Goal: Task Accomplishment & Management: Use online tool/utility

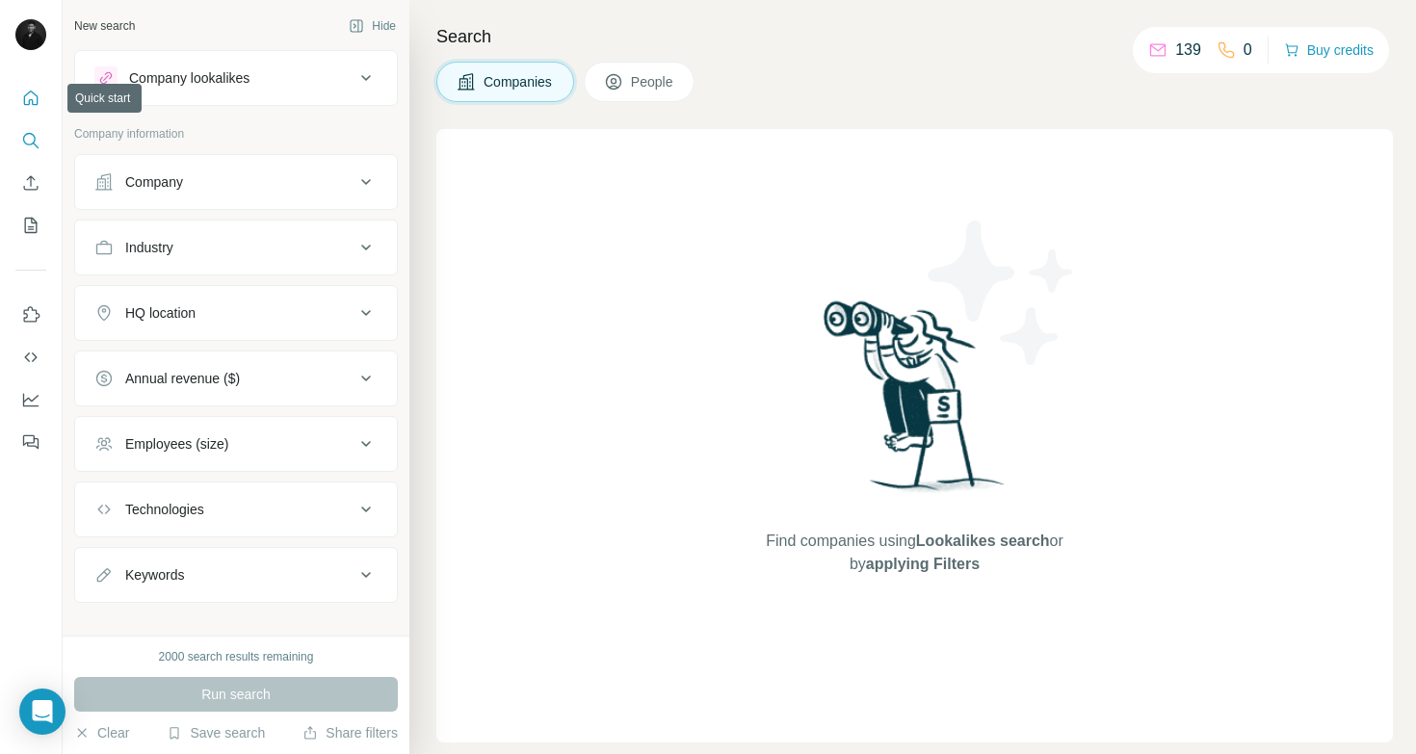
click at [30, 96] on icon "Quick start" at bounding box center [30, 98] width 19 height 19
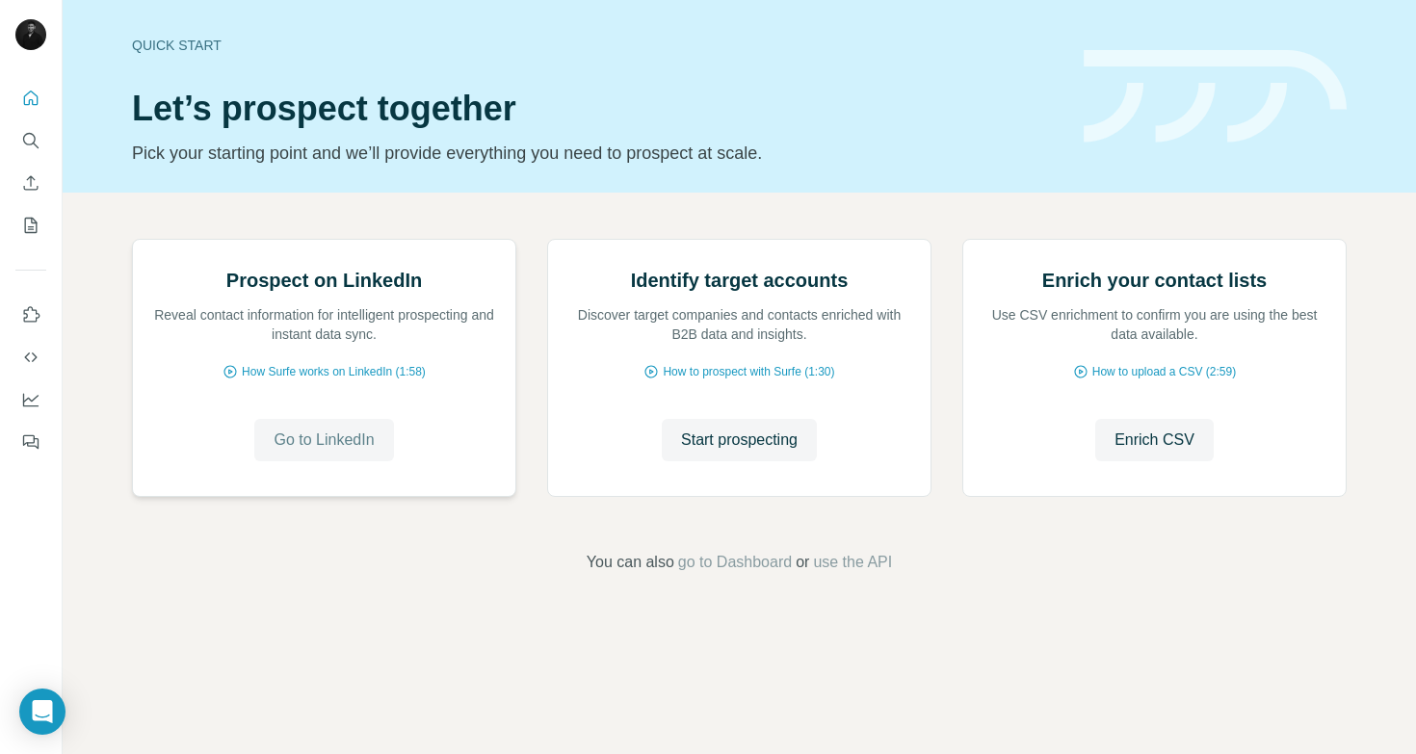
click at [362, 452] on span "Go to LinkedIn" at bounding box center [324, 440] width 100 height 23
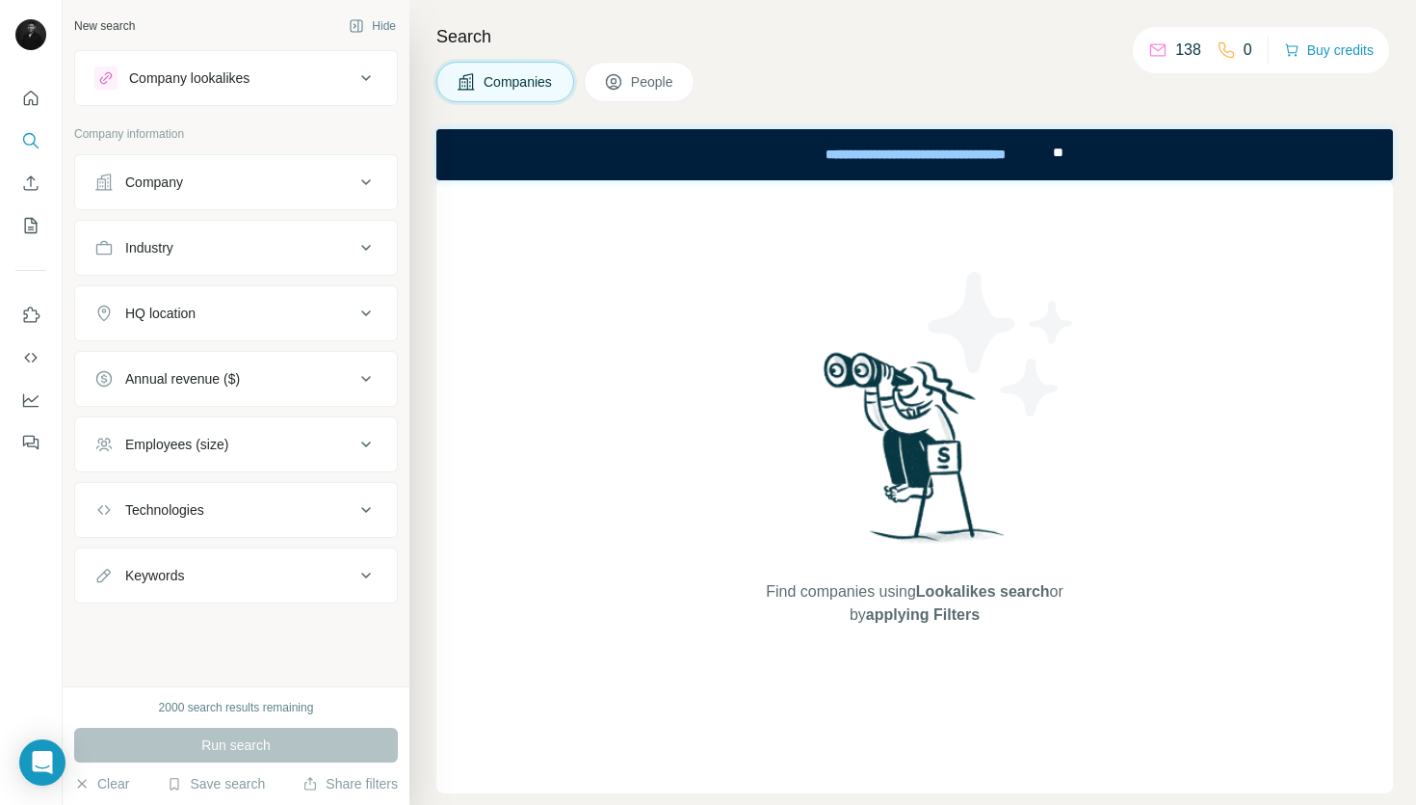
click at [361, 83] on icon at bounding box center [366, 77] width 23 height 23
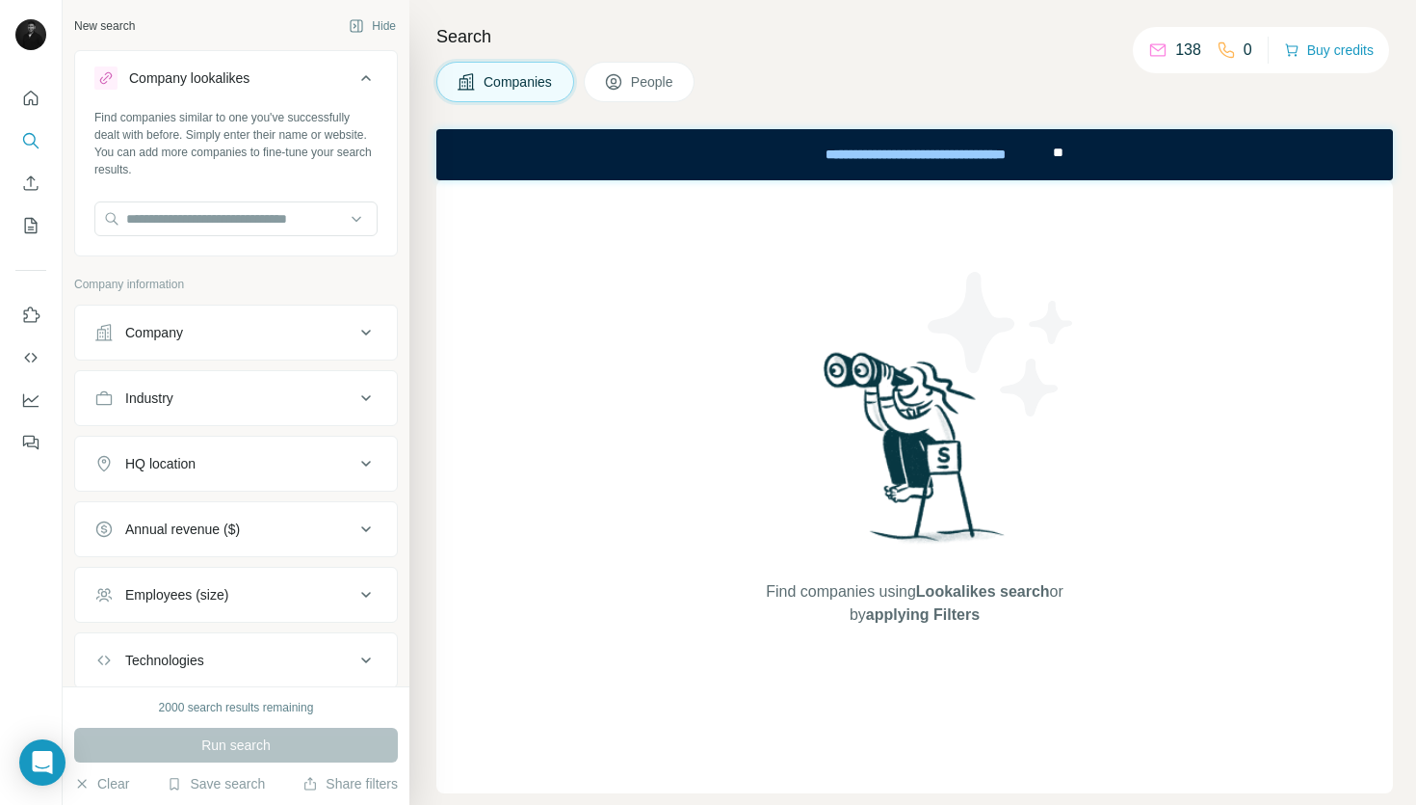
click at [248, 198] on div "Find companies similar to one you've successfully dealt with before. Simply ent…" at bounding box center [236, 180] width 322 height 143
click at [247, 206] on input "text" at bounding box center [235, 218] width 283 height 35
type input "*"
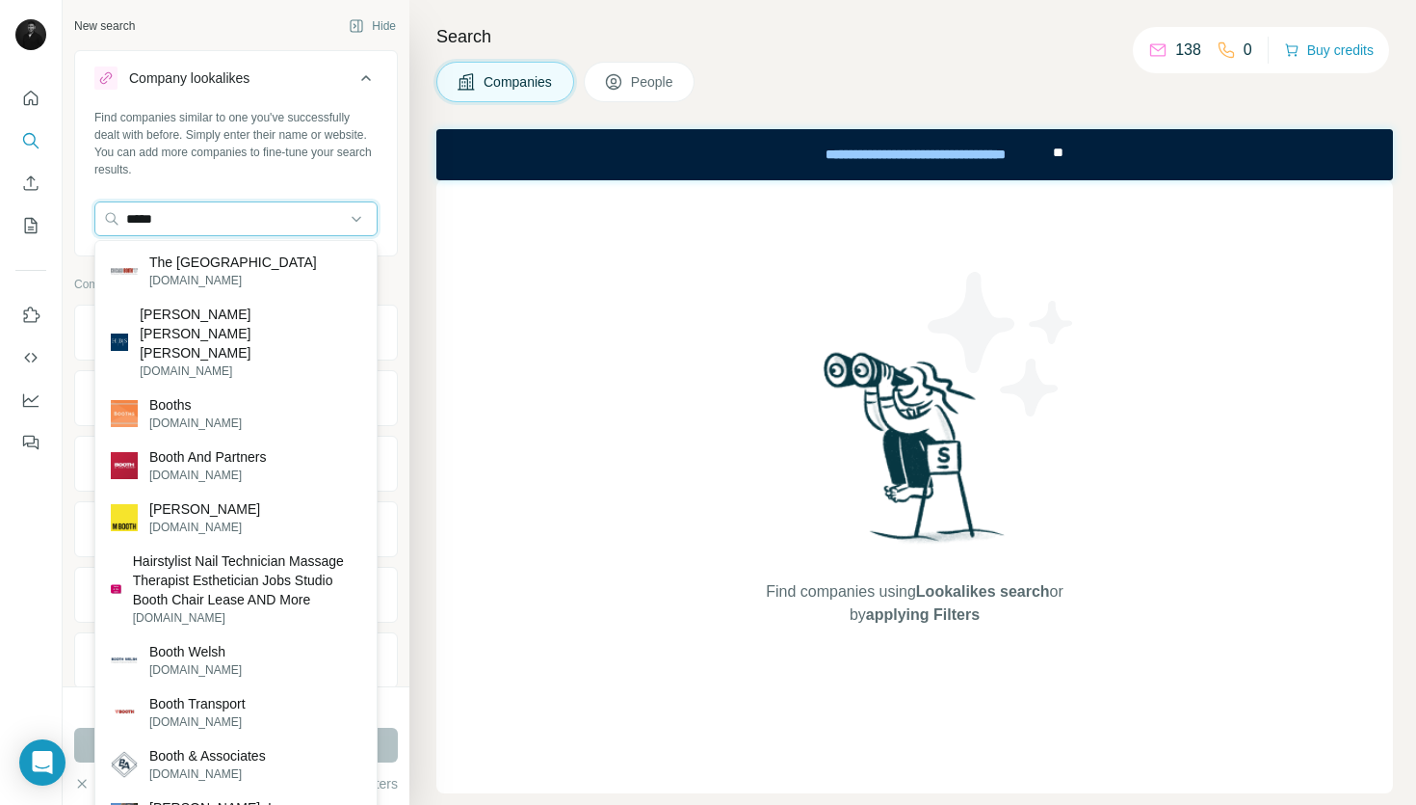
type input "*****"
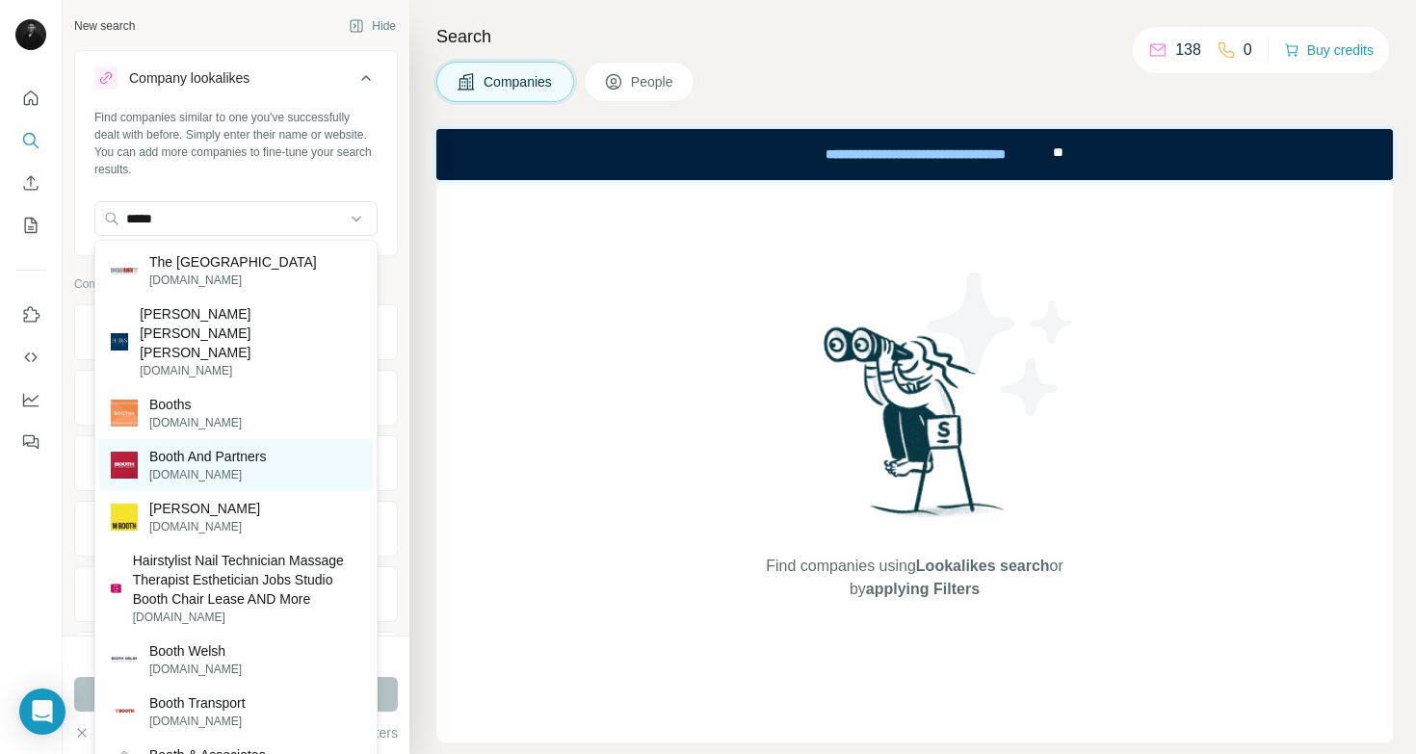
click at [266, 447] on p "Booth And Partners" at bounding box center [207, 456] width 117 height 19
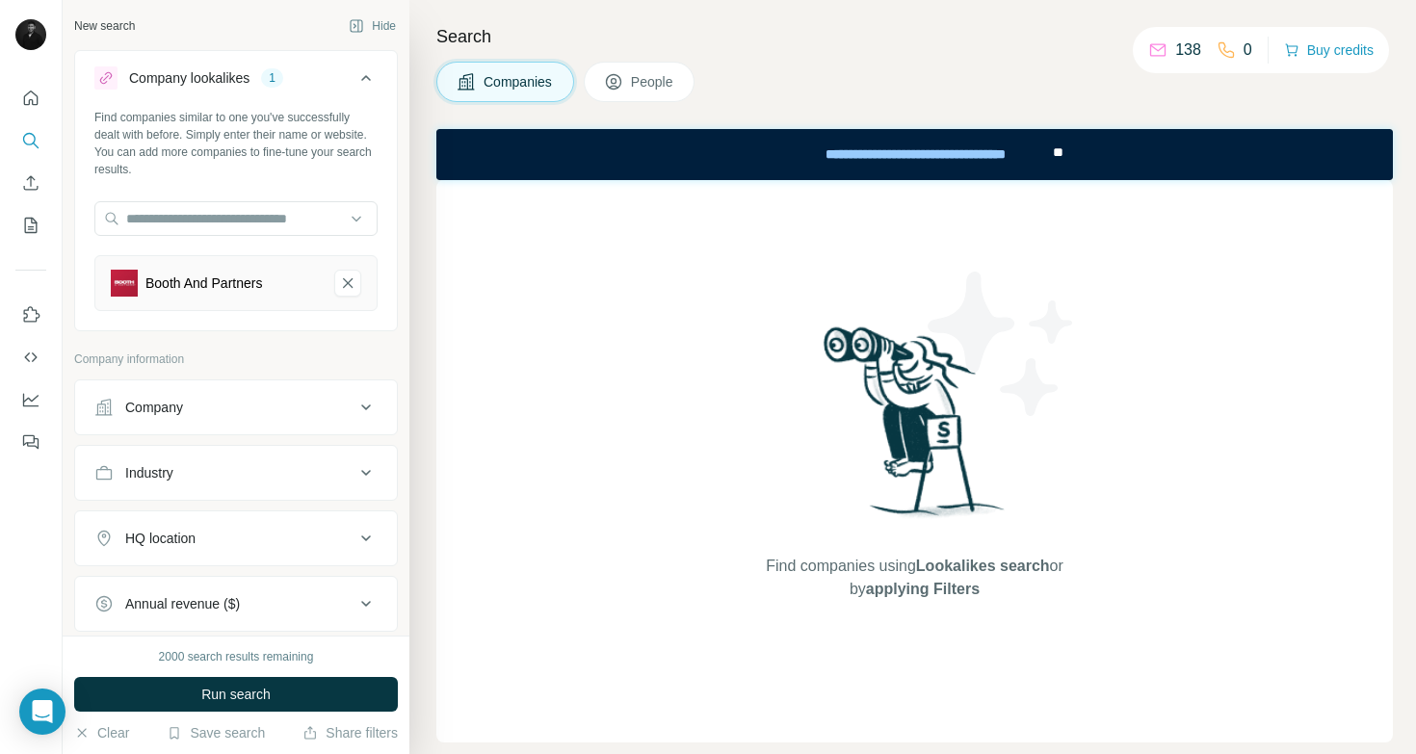
click at [431, 357] on div "Search Companies People Find companies using Lookalikes search or by applying F…" at bounding box center [913, 377] width 1007 height 754
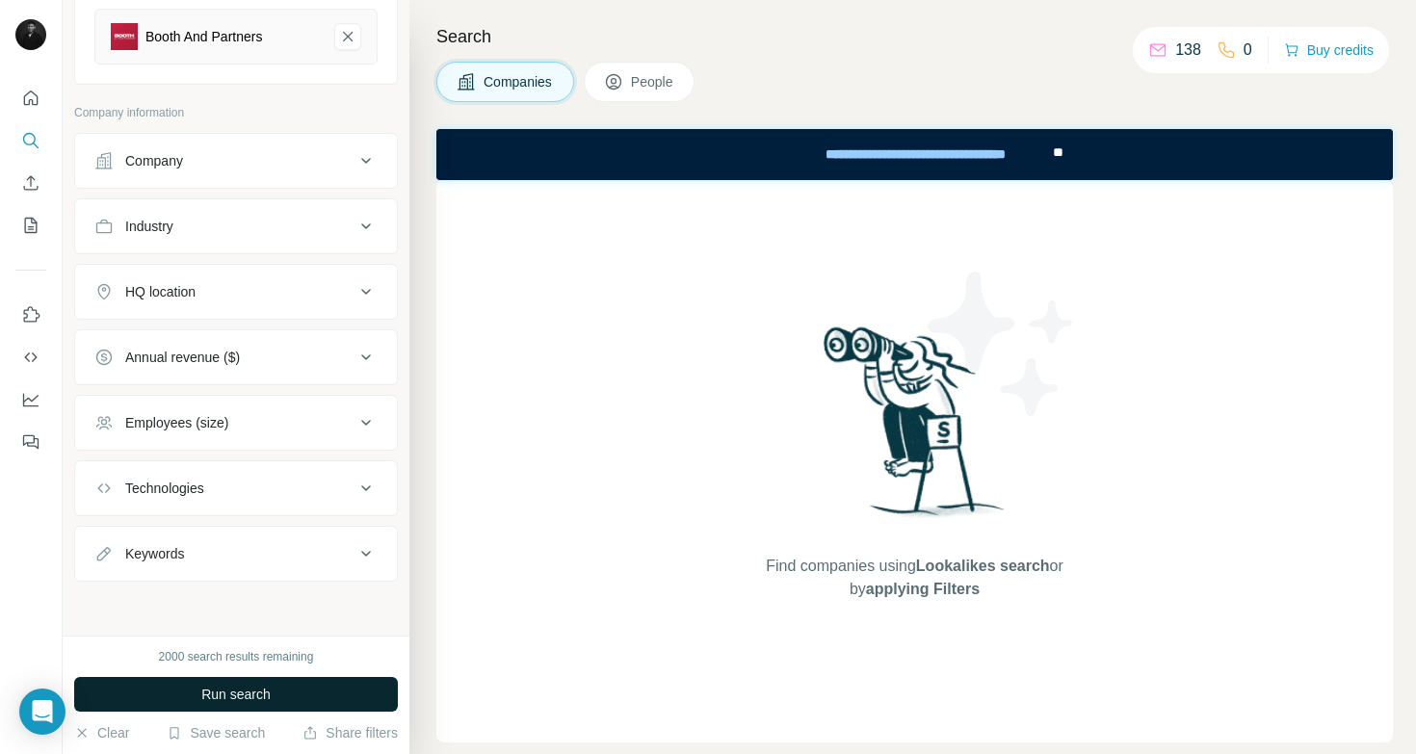
click at [286, 694] on button "Run search" at bounding box center [236, 694] width 324 height 35
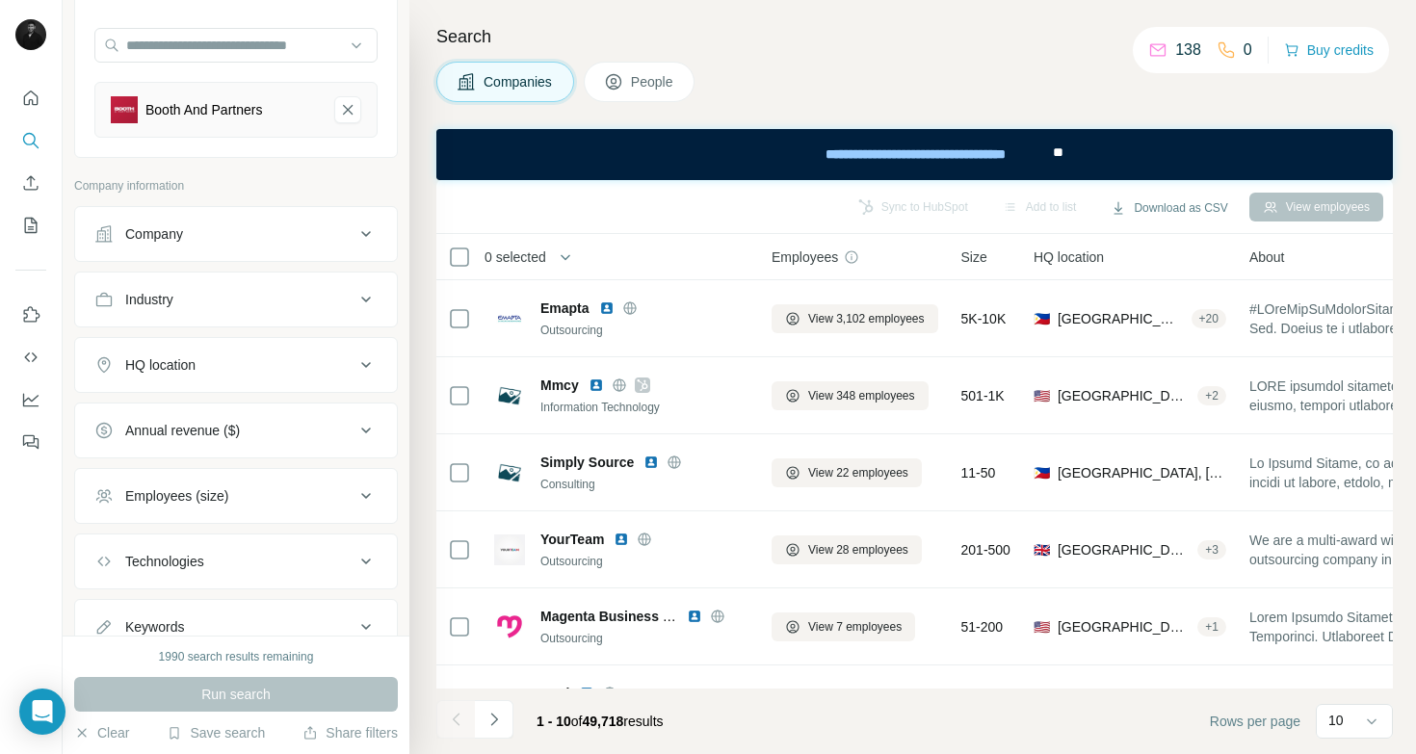
scroll to position [168, 0]
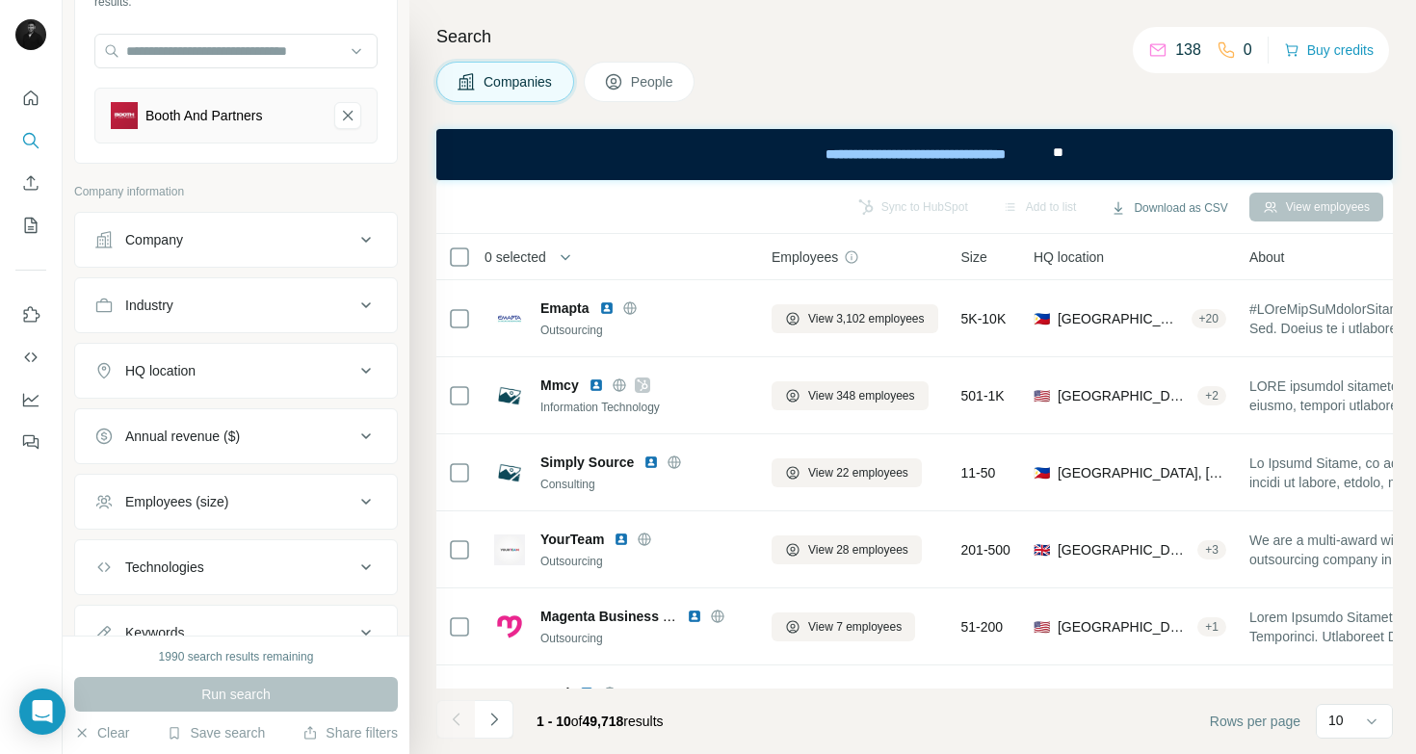
click at [293, 363] on div "HQ location" at bounding box center [224, 370] width 260 height 19
click at [291, 402] on input "text" at bounding box center [235, 419] width 283 height 35
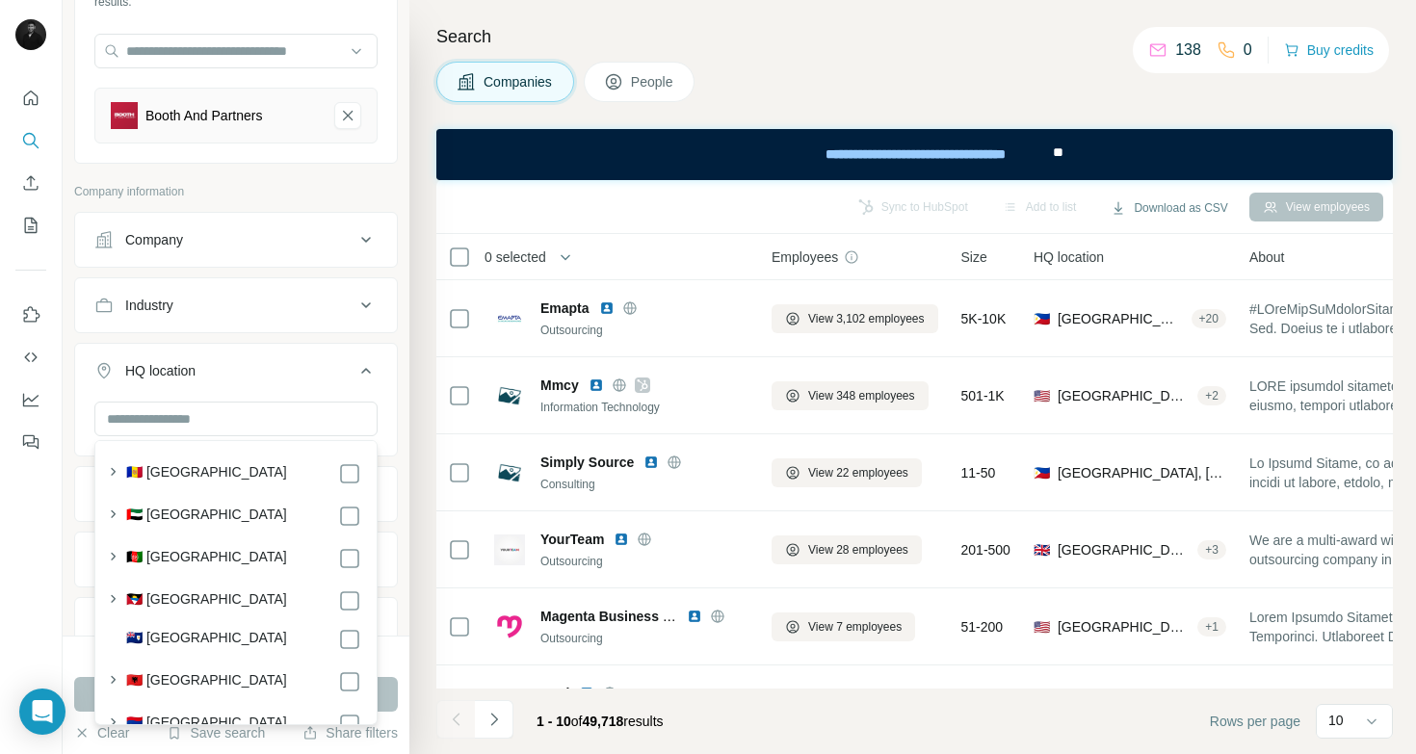
click at [390, 701] on button "Run search" at bounding box center [236, 694] width 324 height 35
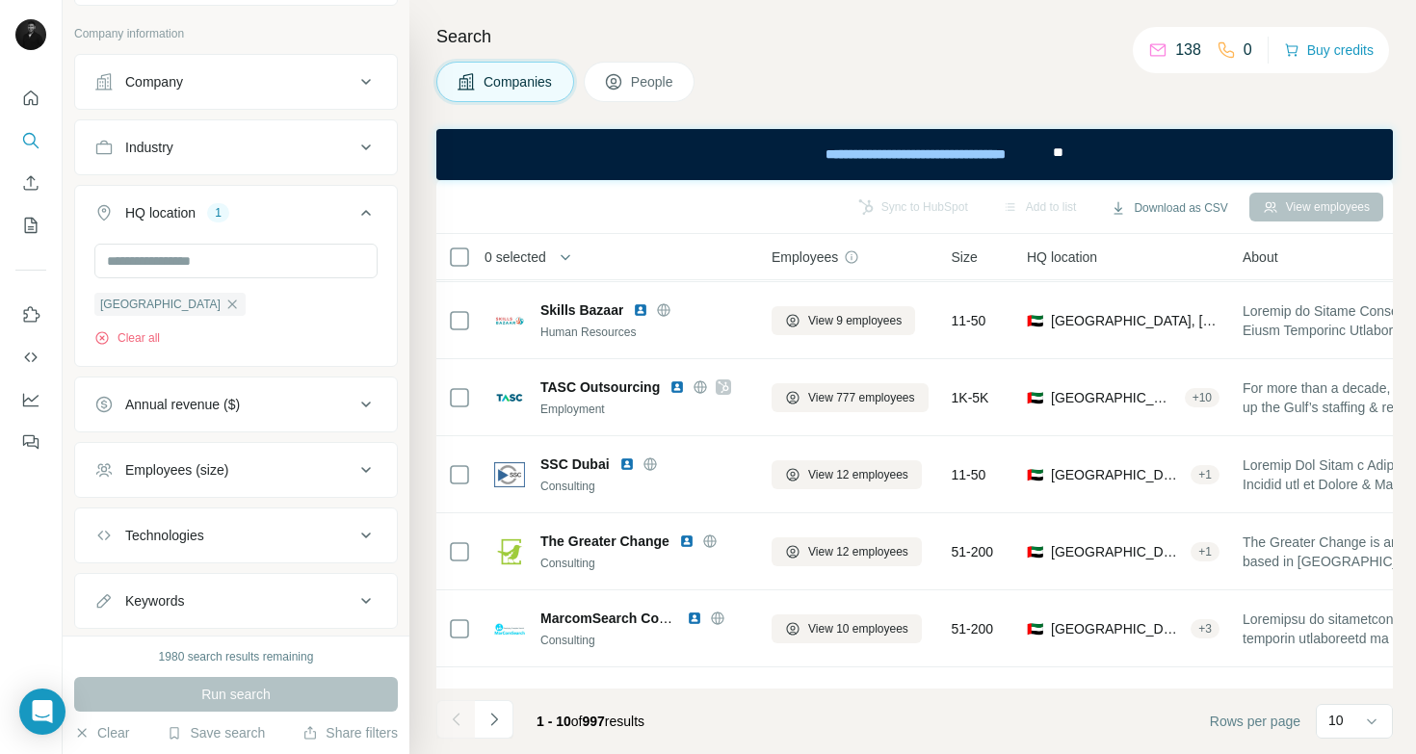
scroll to position [353, 0]
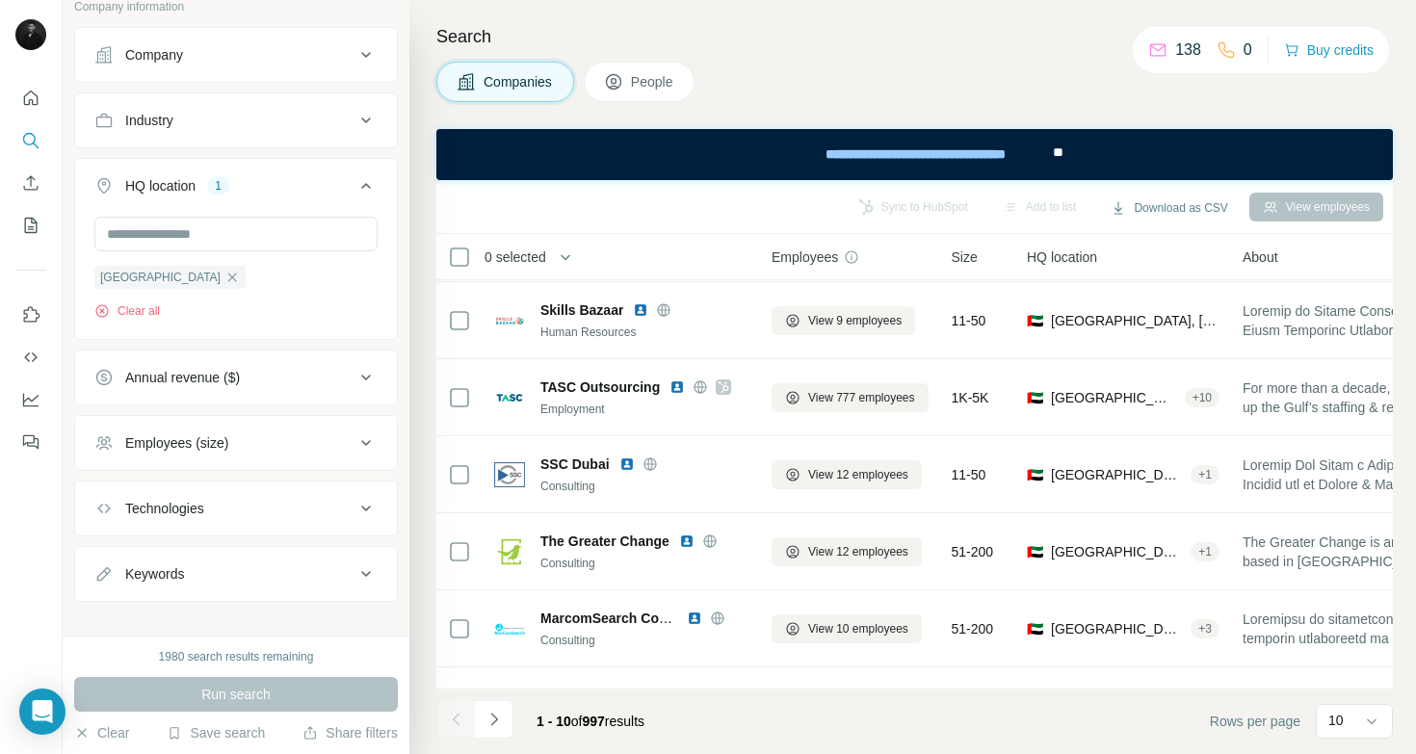
click at [276, 454] on button "Employees (size)" at bounding box center [236, 443] width 322 height 46
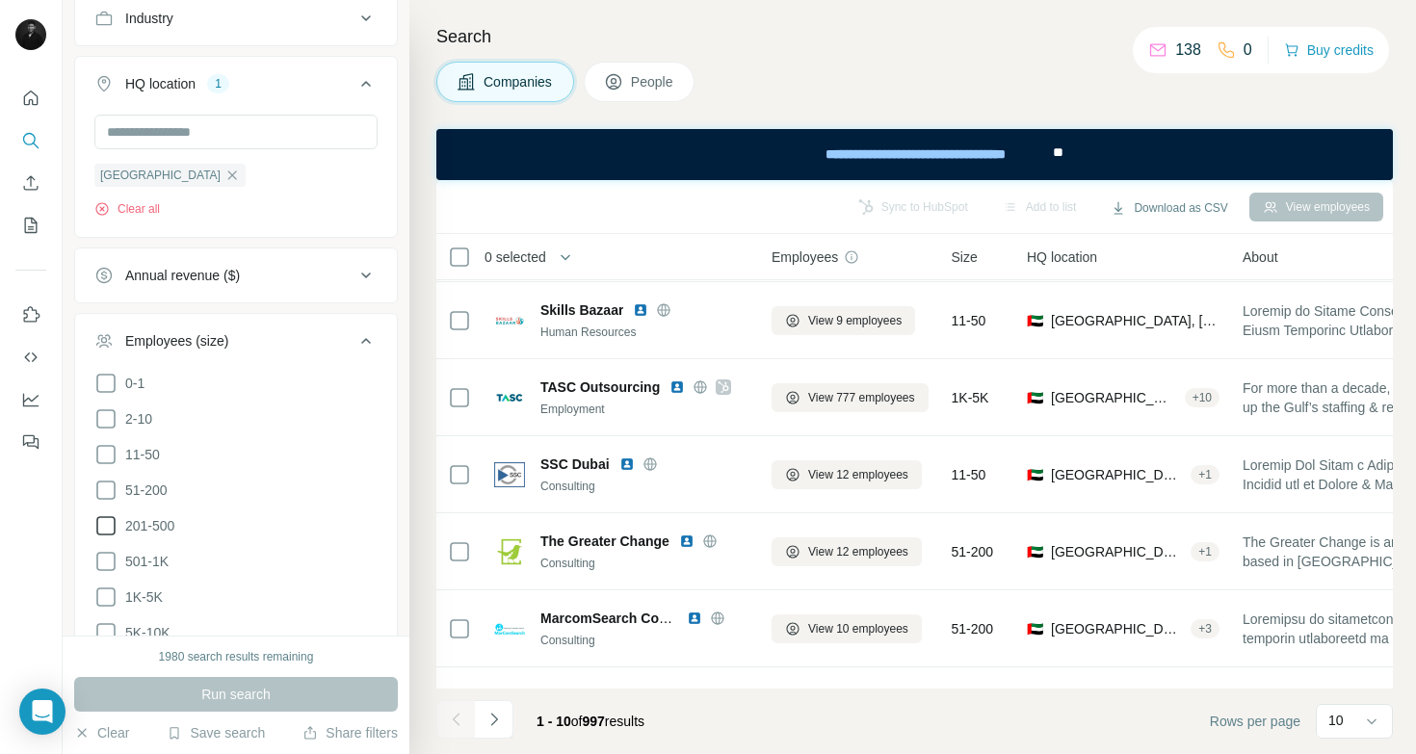
click at [111, 515] on icon at bounding box center [105, 526] width 23 height 23
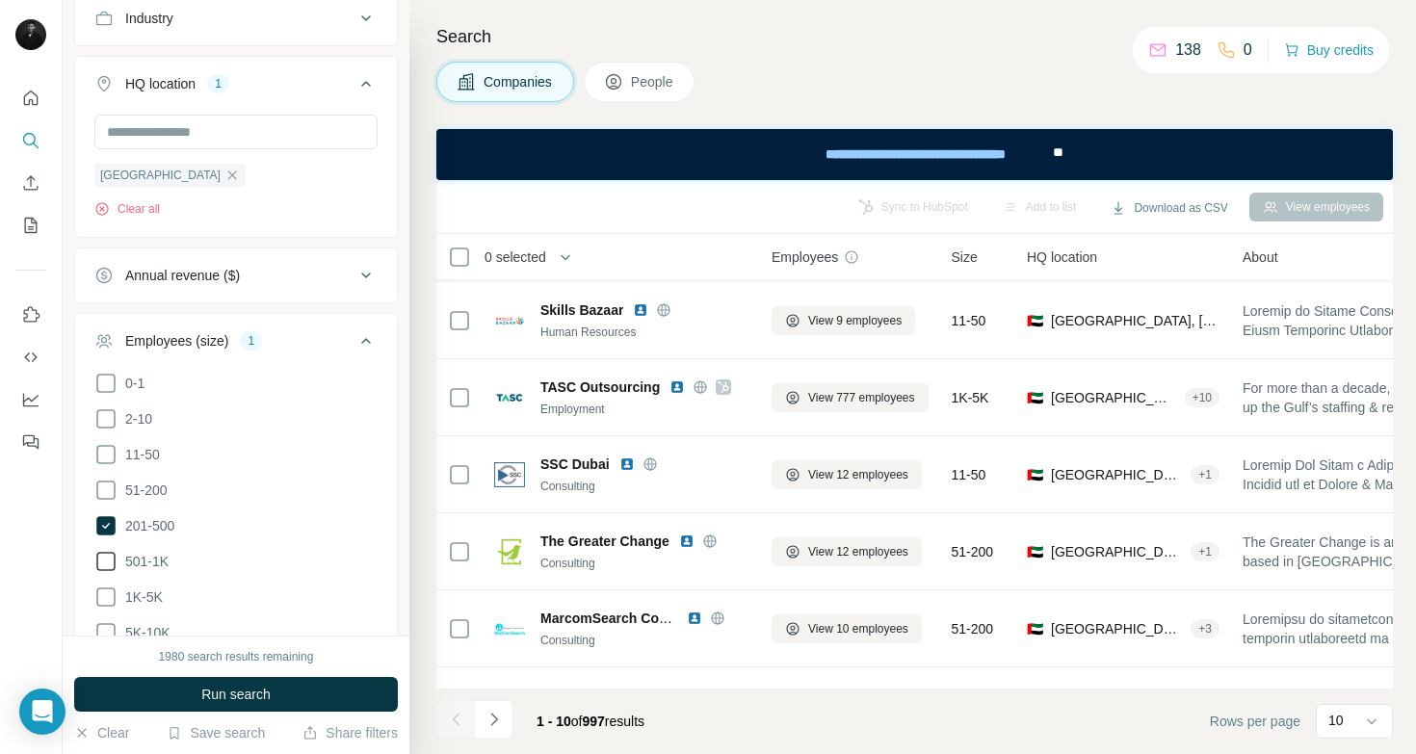
click at [113, 569] on icon at bounding box center [105, 561] width 19 height 19
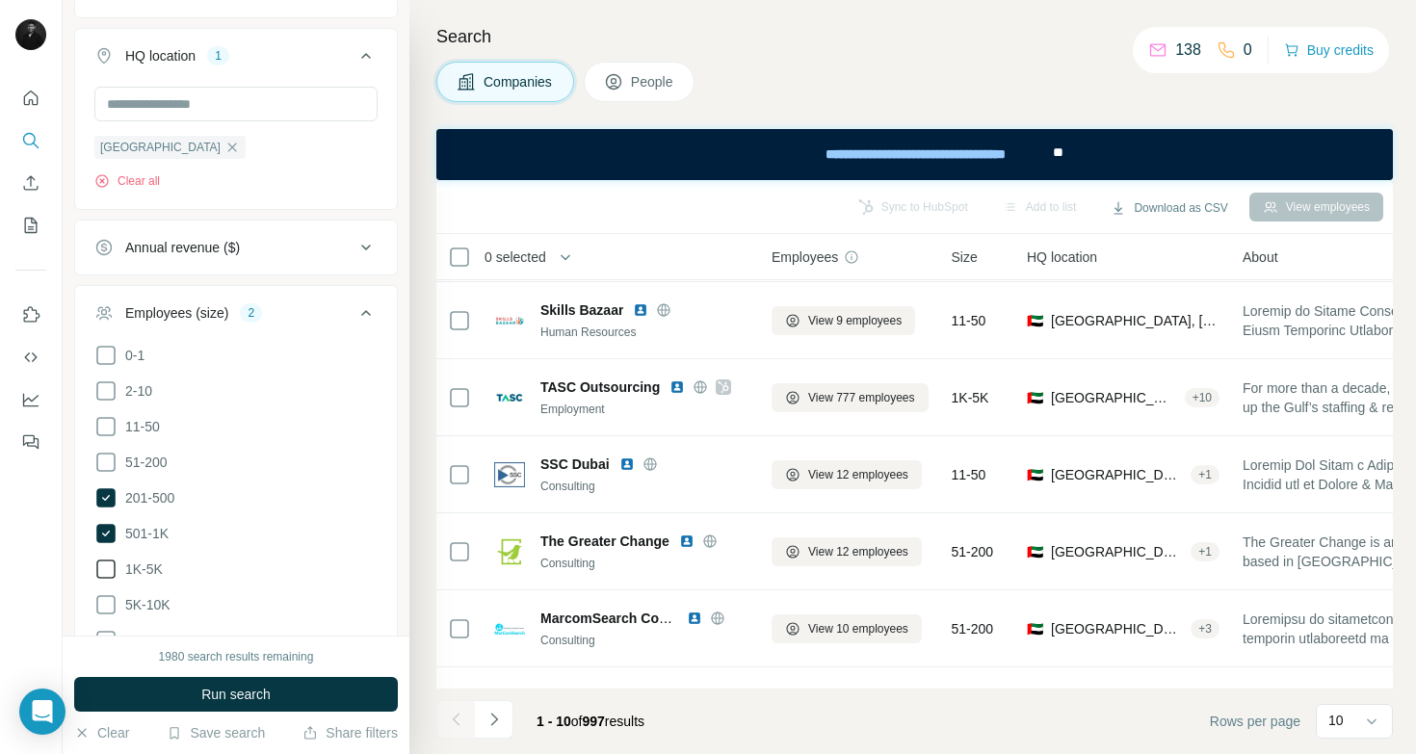
click at [111, 566] on icon at bounding box center [105, 569] width 23 height 23
click at [164, 692] on button "Run search" at bounding box center [236, 694] width 324 height 35
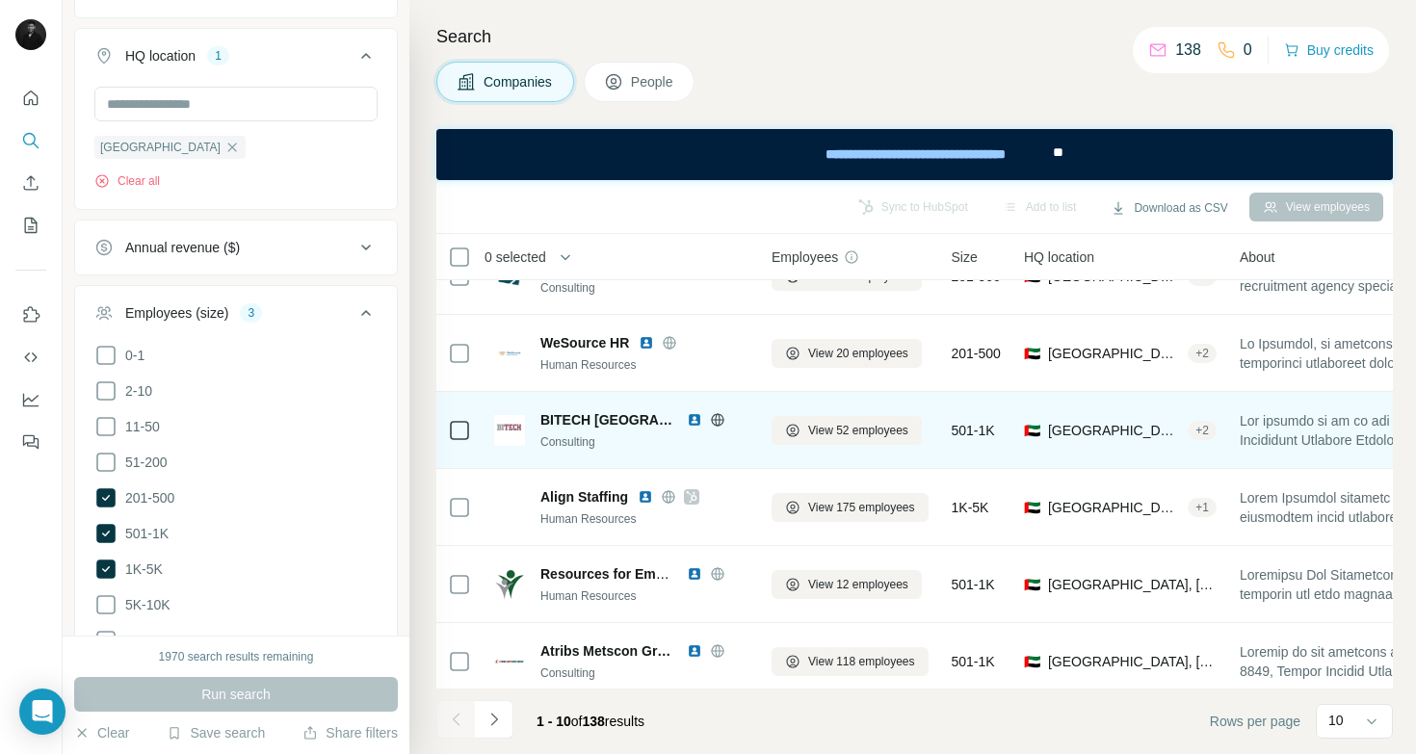
scroll to position [362, 0]
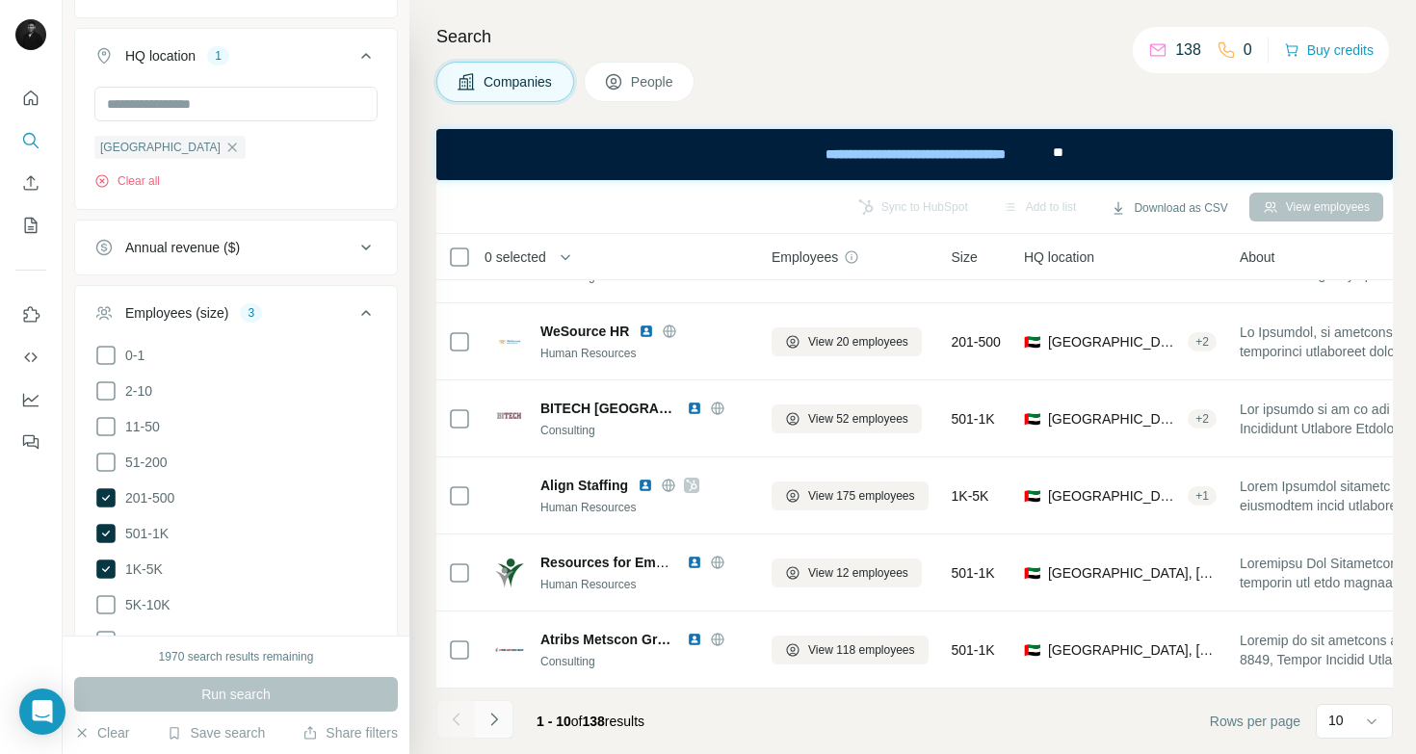
click at [498, 714] on icon "Navigate to next page" at bounding box center [494, 719] width 19 height 19
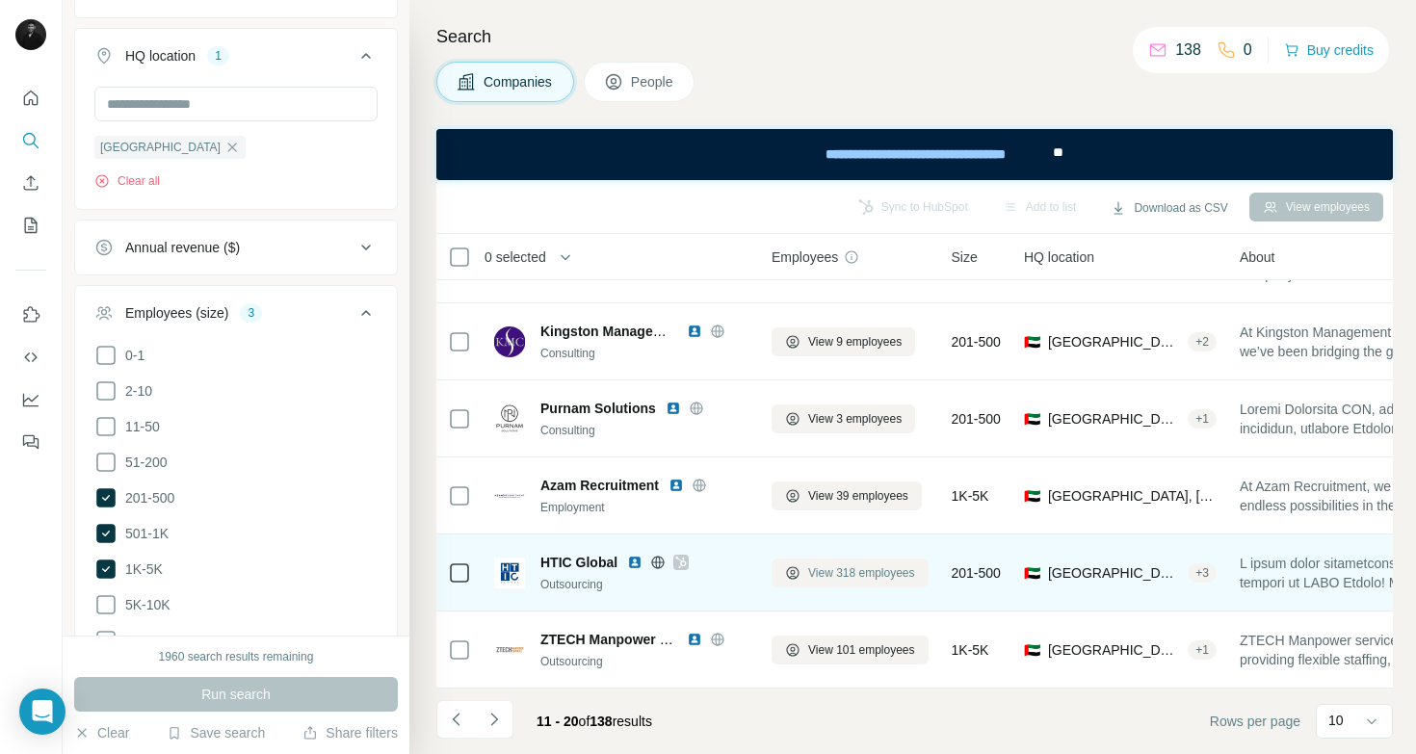
click at [837, 567] on span "View 318 employees" at bounding box center [861, 573] width 107 height 17
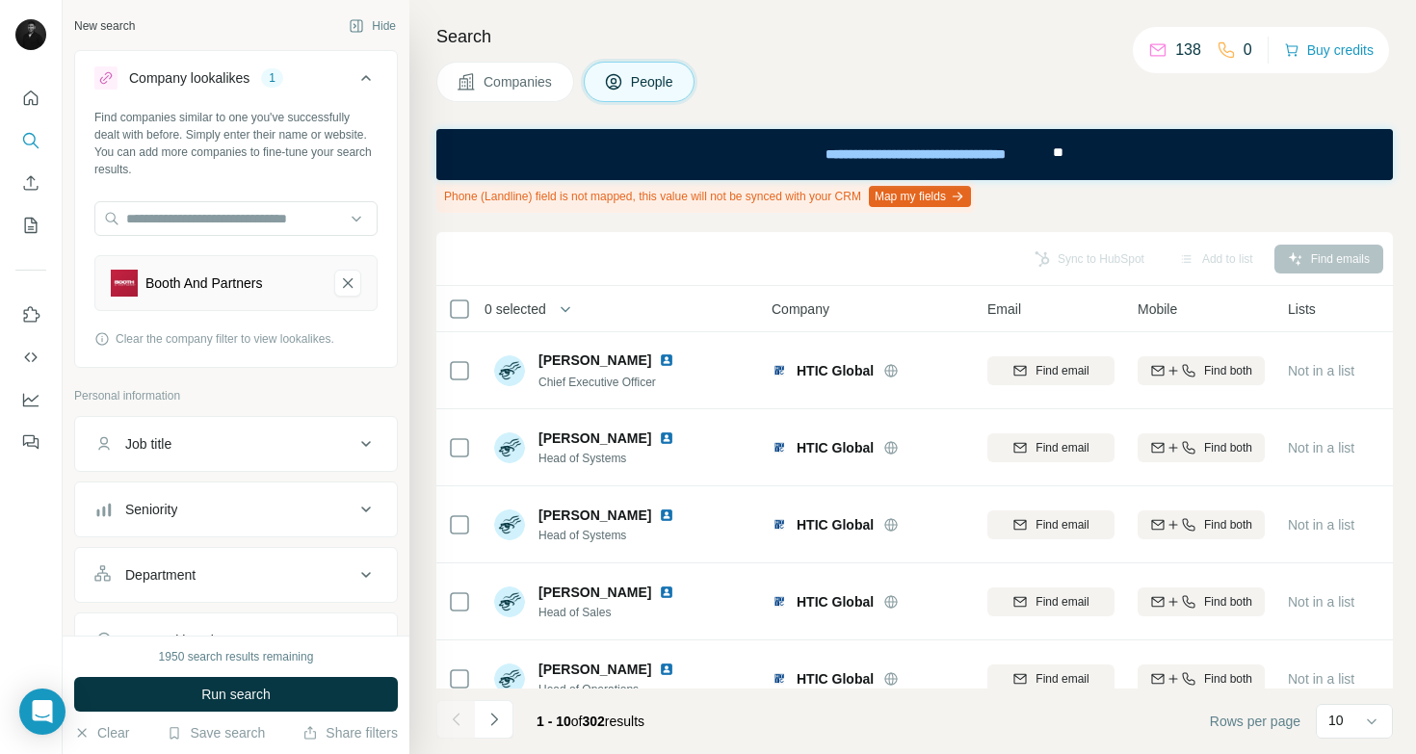
click at [293, 448] on div "Job title" at bounding box center [224, 444] width 260 height 19
click at [274, 490] on input "text" at bounding box center [216, 492] width 245 height 35
type input "***"
click at [136, 538] on icon "button" at bounding box center [131, 535] width 15 height 15
click at [163, 484] on input "text" at bounding box center [216, 492] width 245 height 35
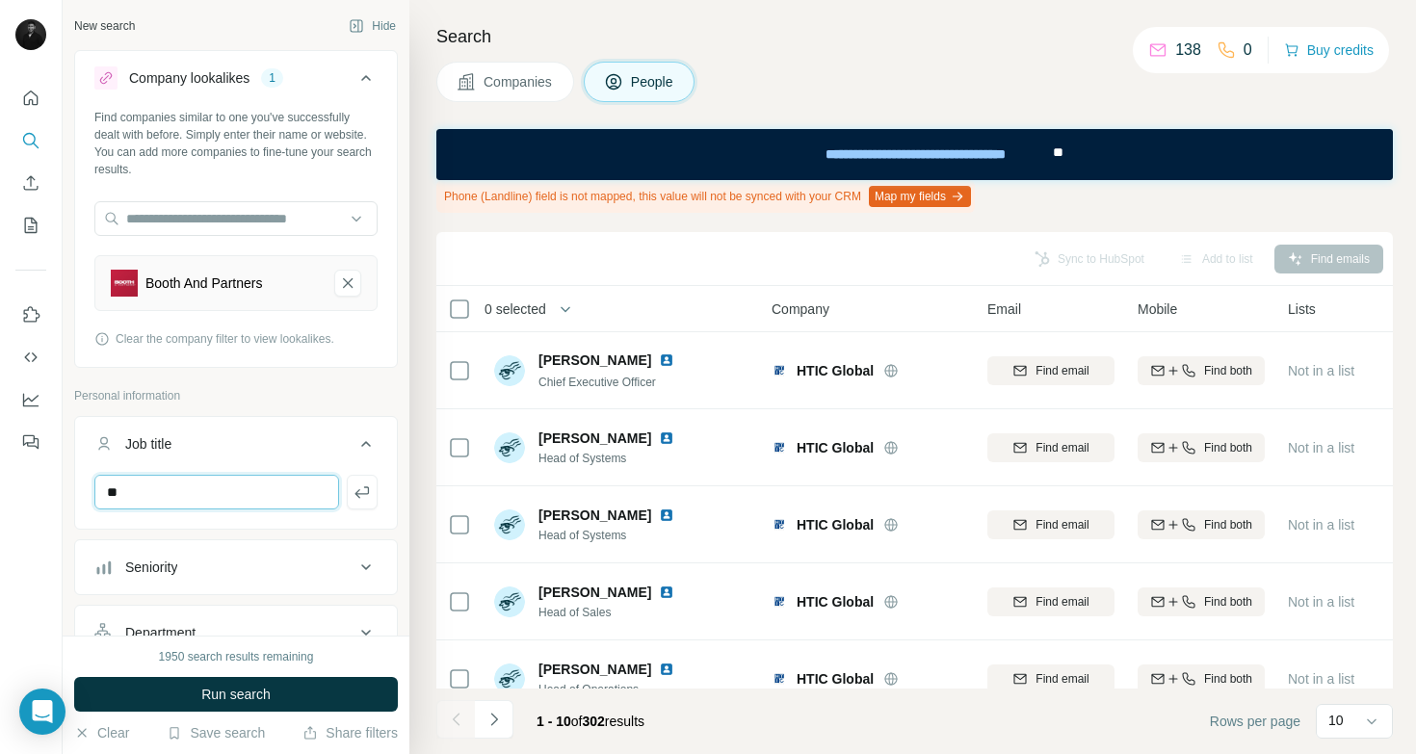
type input "**"
type input "***"
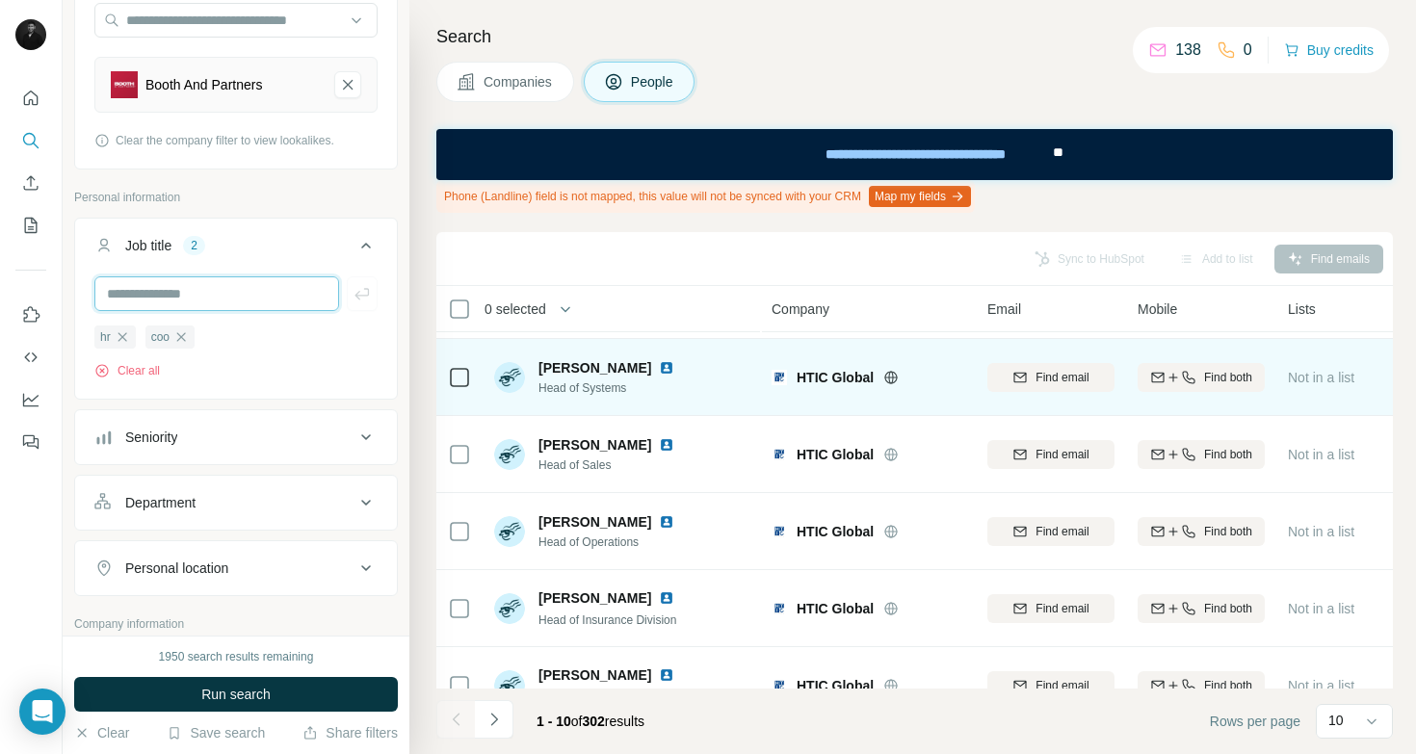
scroll to position [150, 0]
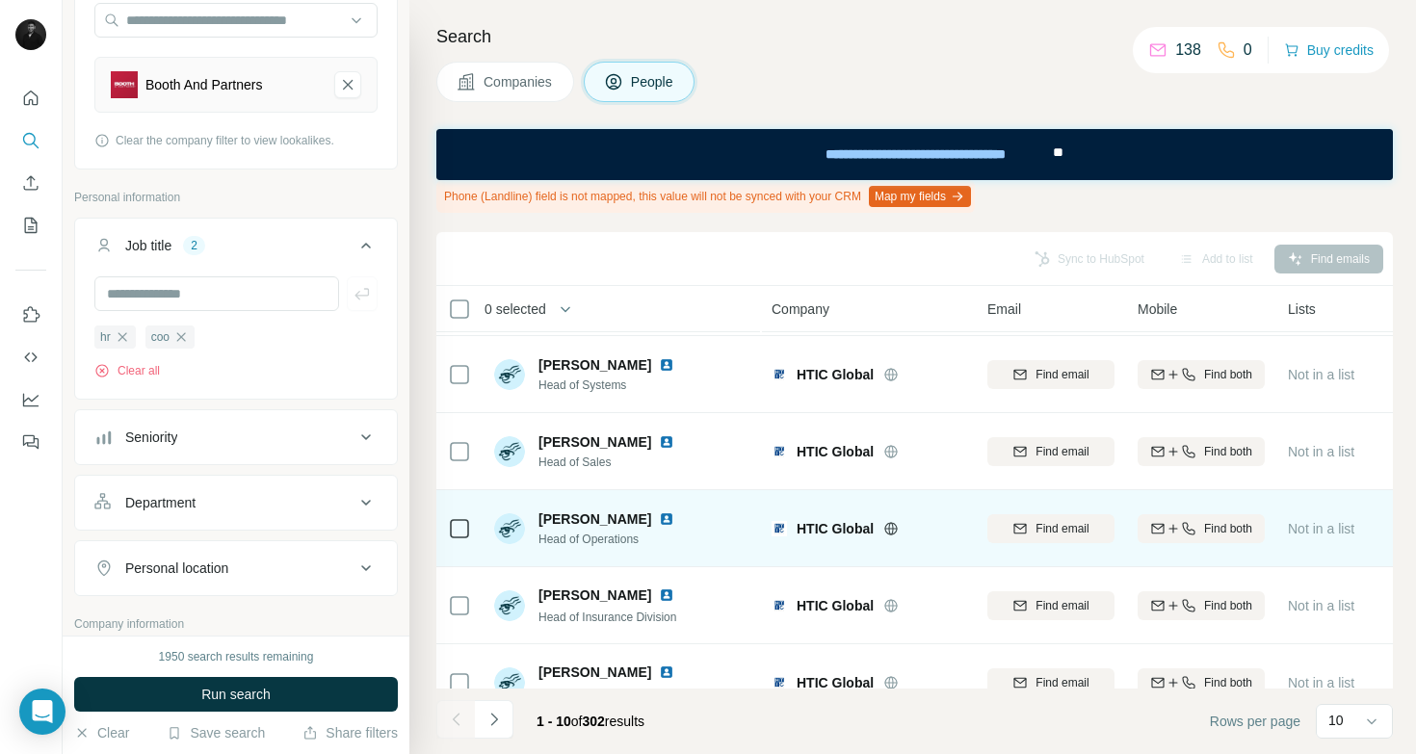
click at [659, 516] on img at bounding box center [666, 519] width 15 height 15
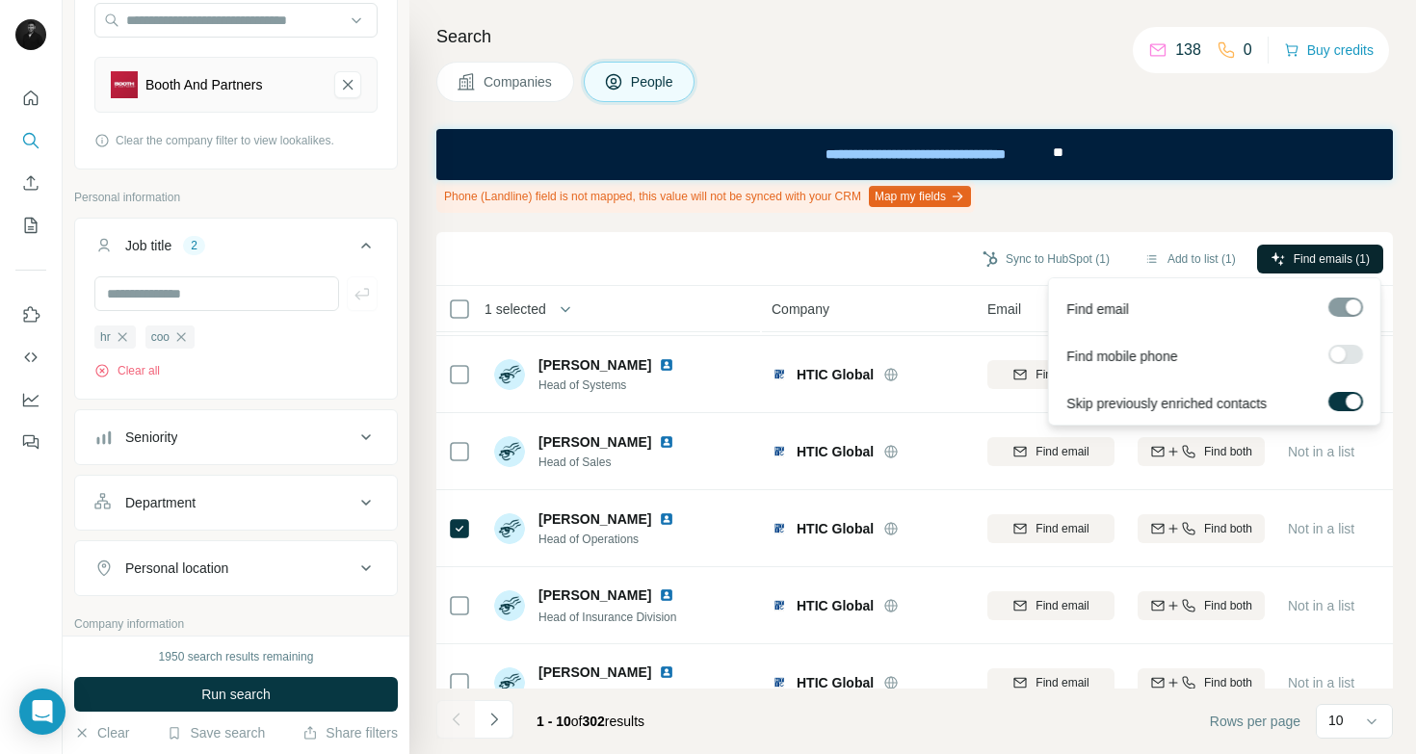
click at [1358, 253] on span "Find emails (1)" at bounding box center [1332, 259] width 76 height 17
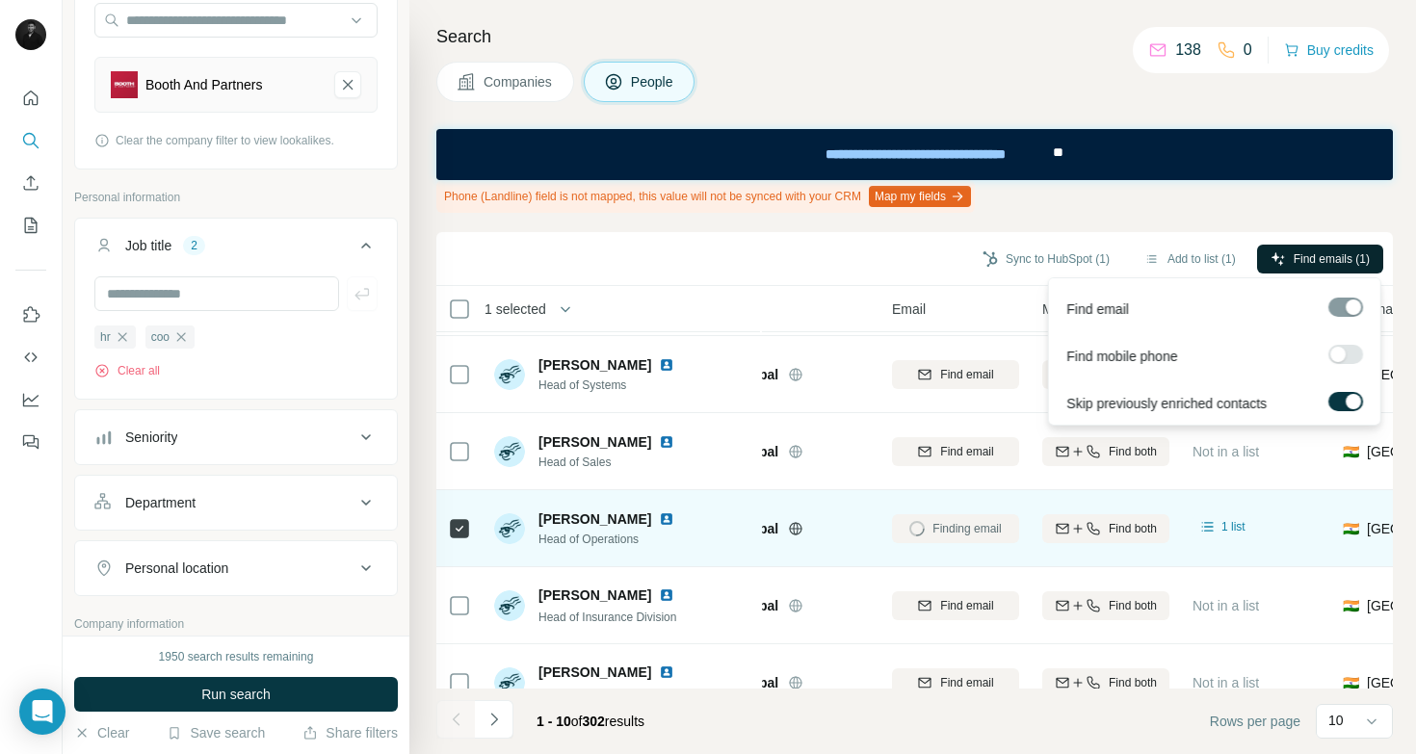
scroll to position [150, 99]
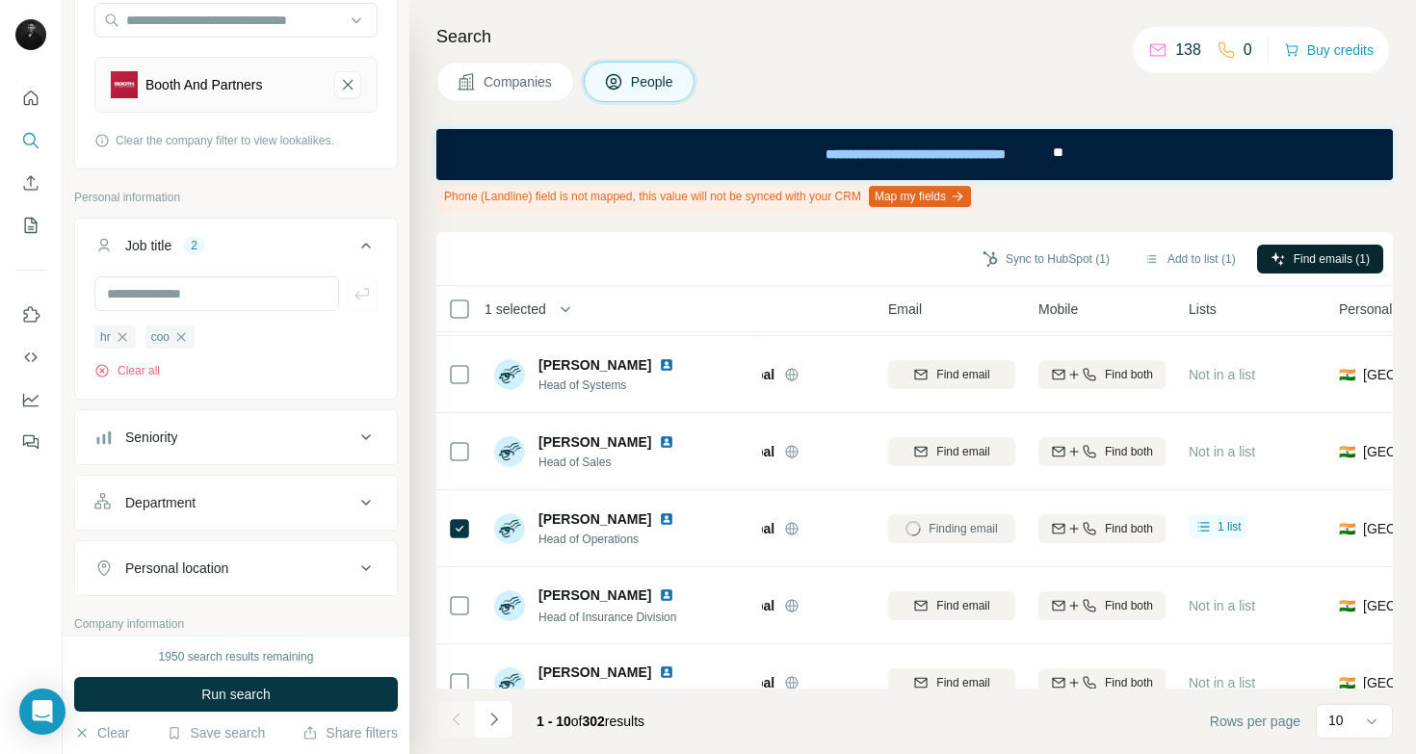
click at [1154, 190] on div "Phone (Landline) field is not mapped, this value will not be synced with your C…" at bounding box center [914, 196] width 957 height 33
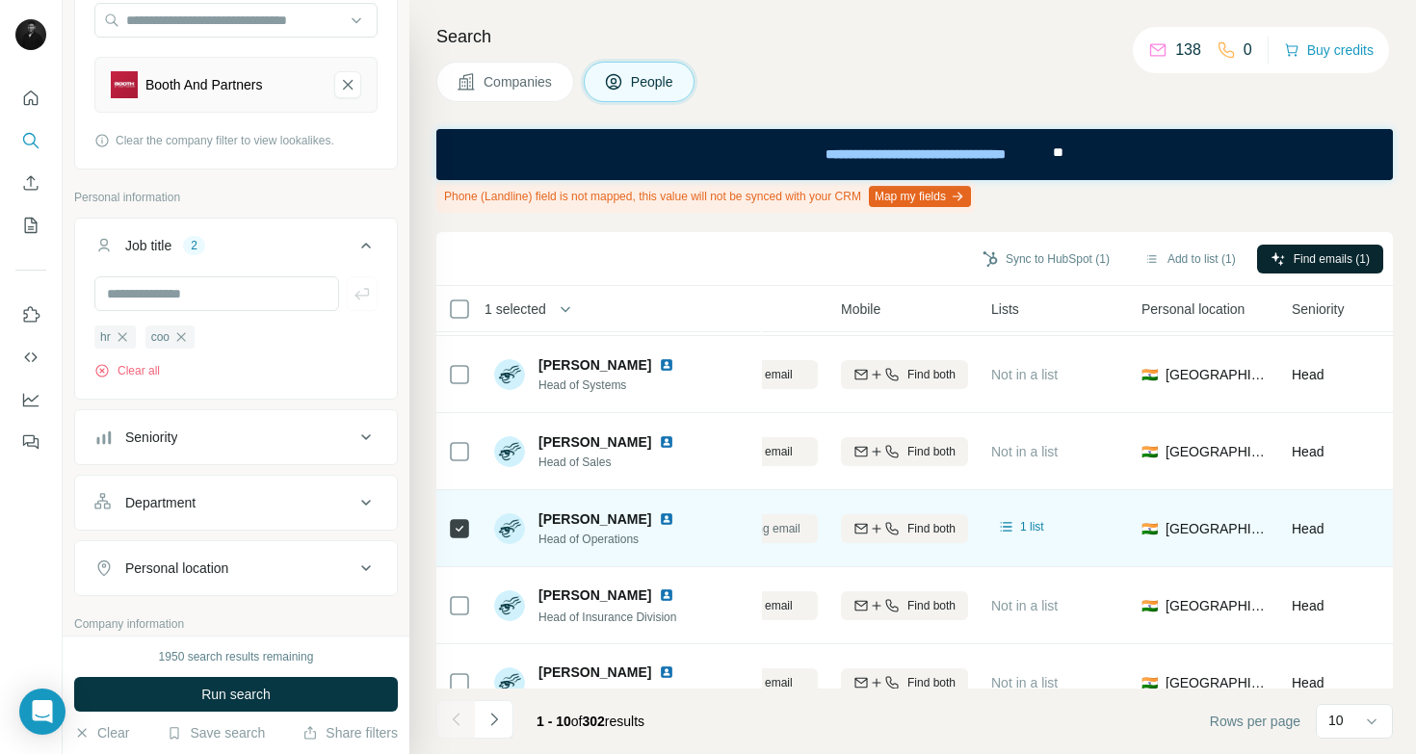
scroll to position [150, 0]
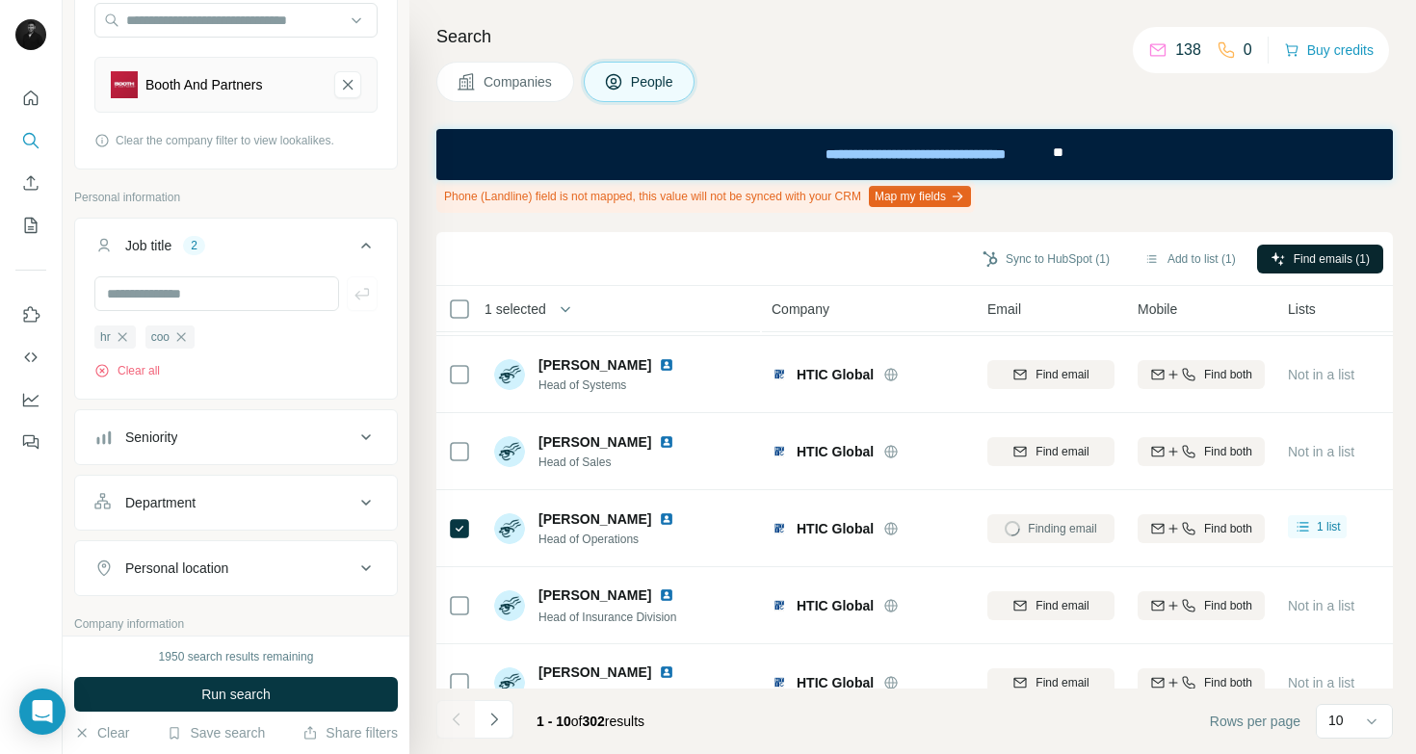
click at [1176, 56] on p "138" at bounding box center [1189, 50] width 26 height 23
click at [1051, 72] on div "Companies People" at bounding box center [914, 82] width 957 height 40
click at [30, 313] on icon "Use Surfe on LinkedIn" at bounding box center [30, 314] width 19 height 19
click at [37, 90] on icon "Quick start" at bounding box center [30, 98] width 19 height 19
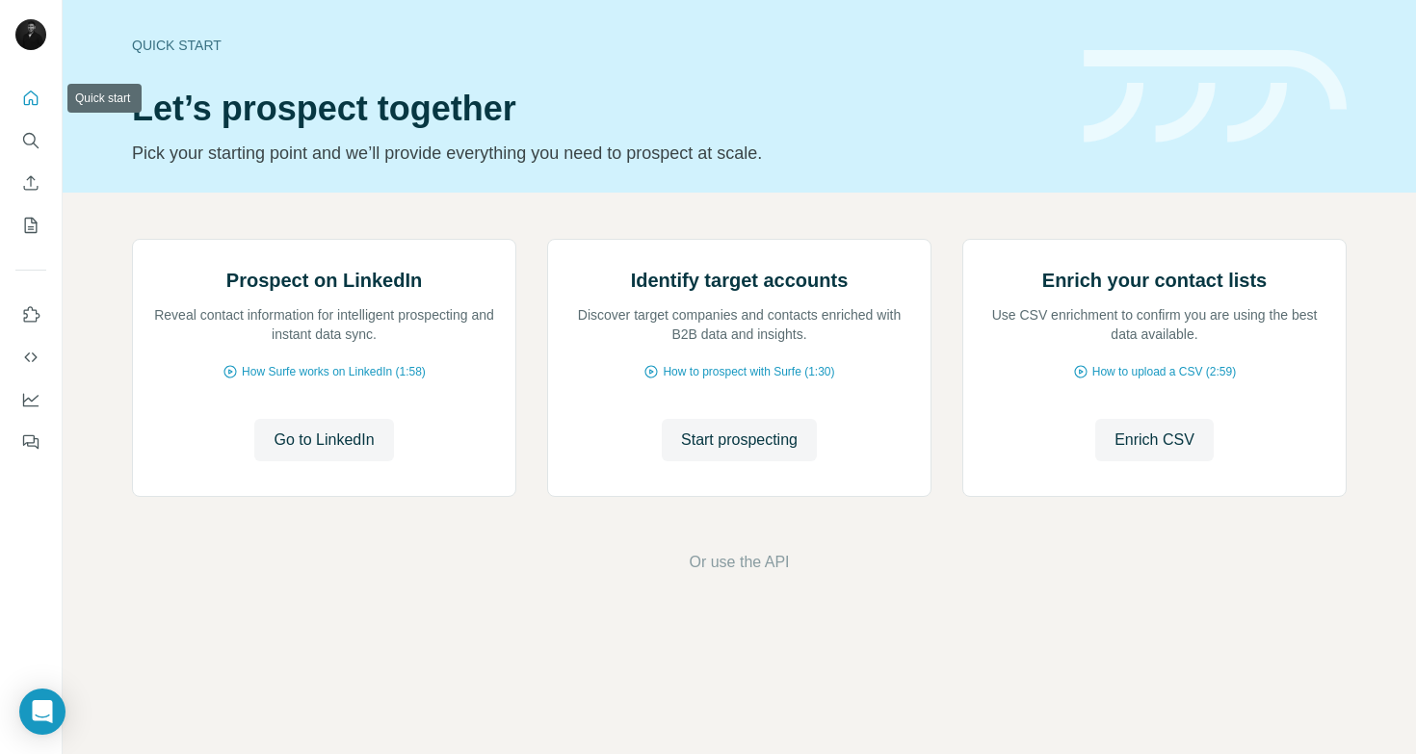
click at [32, 108] on button "Quick start" at bounding box center [30, 98] width 31 height 35
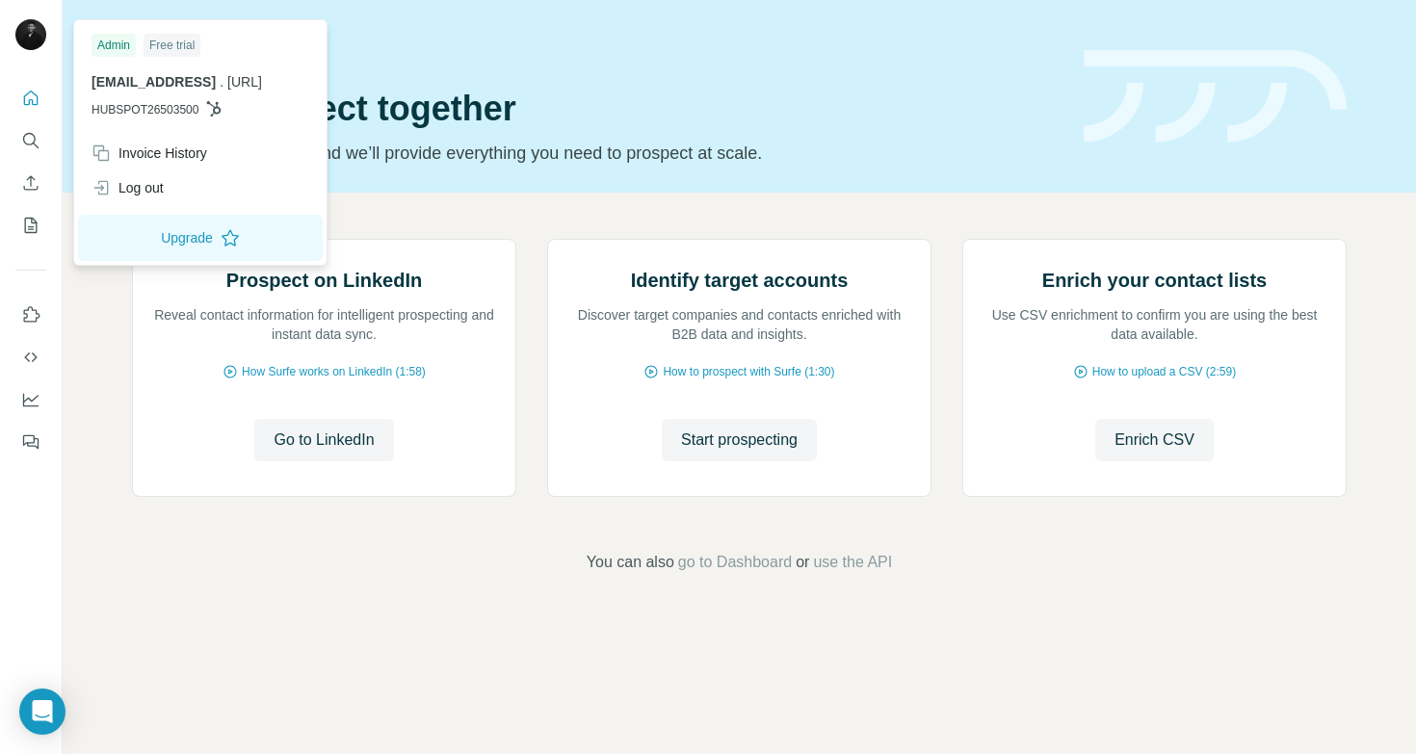
click at [37, 12] on div at bounding box center [34, 38] width 56 height 64
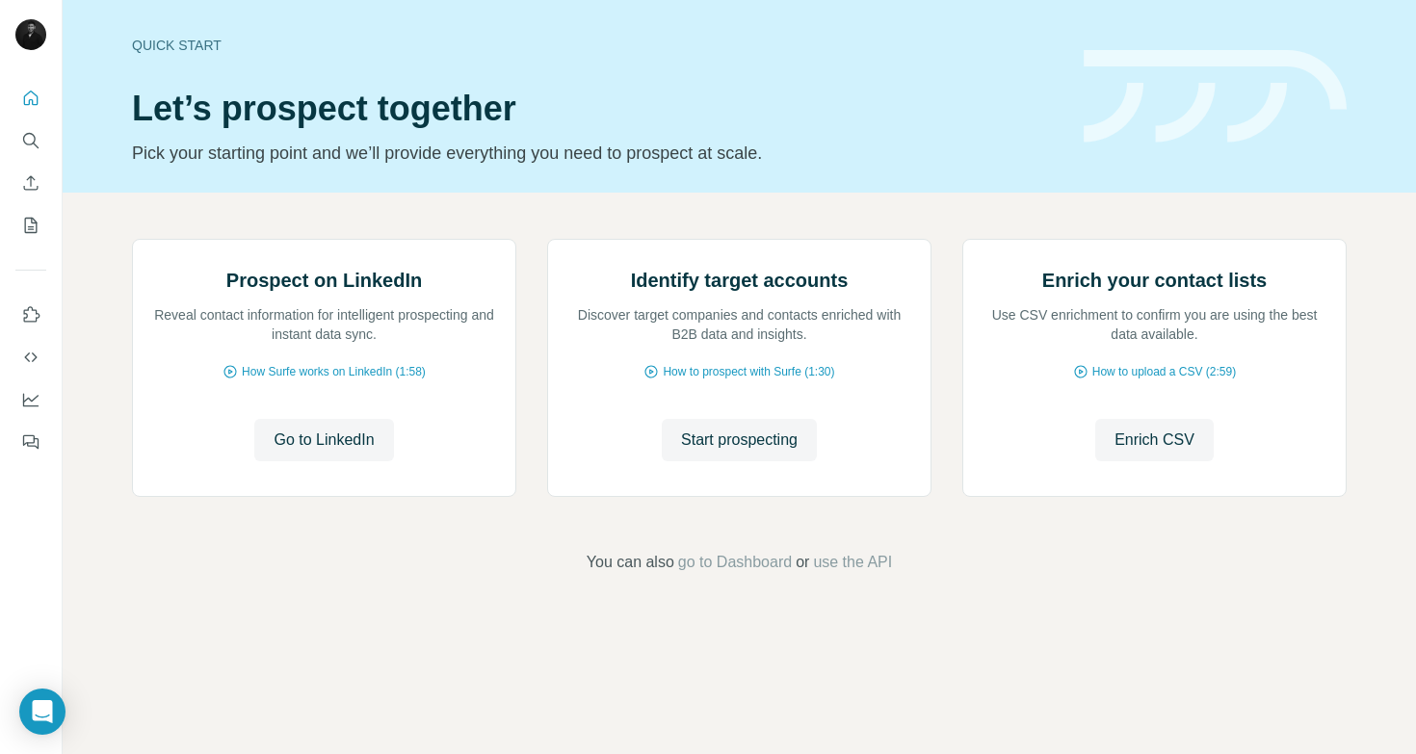
click at [36, 23] on img at bounding box center [30, 34] width 31 height 31
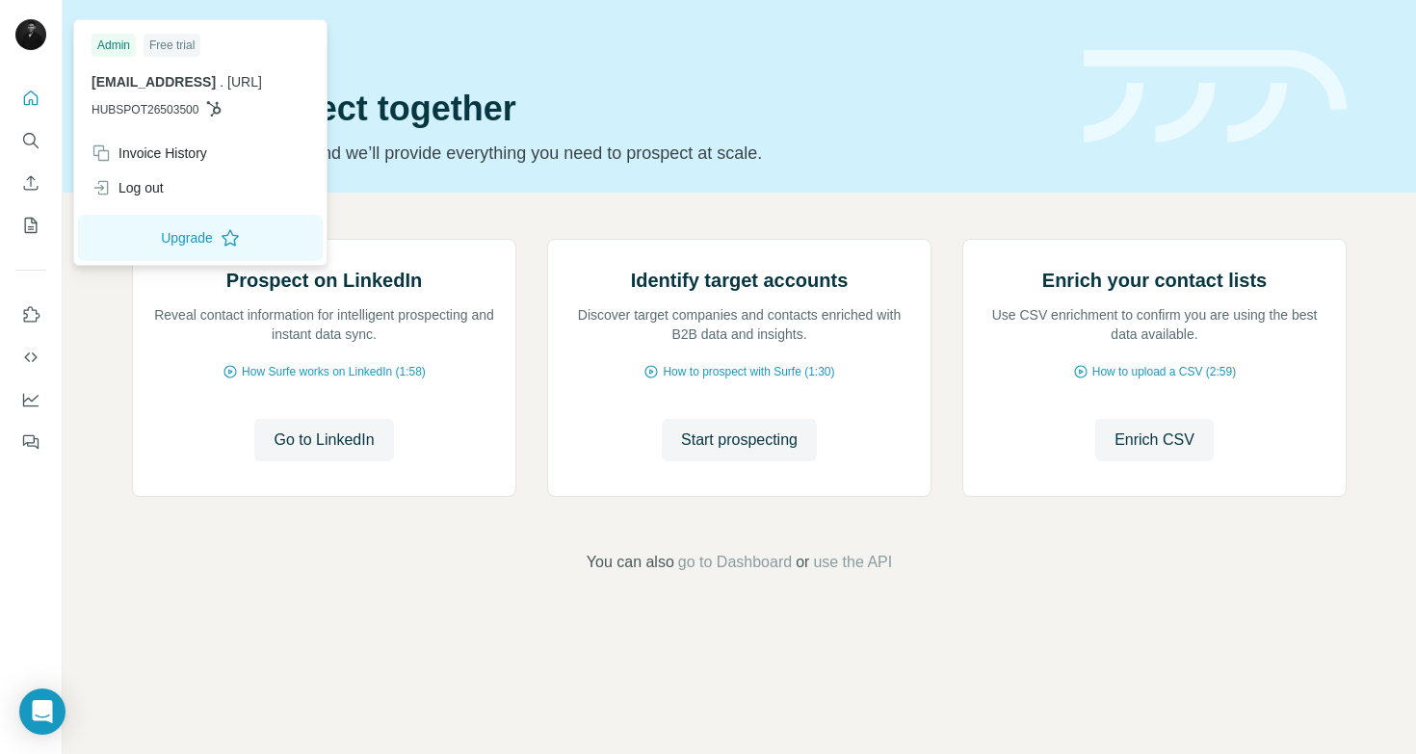
click at [60, 544] on div at bounding box center [31, 377] width 63 height 754
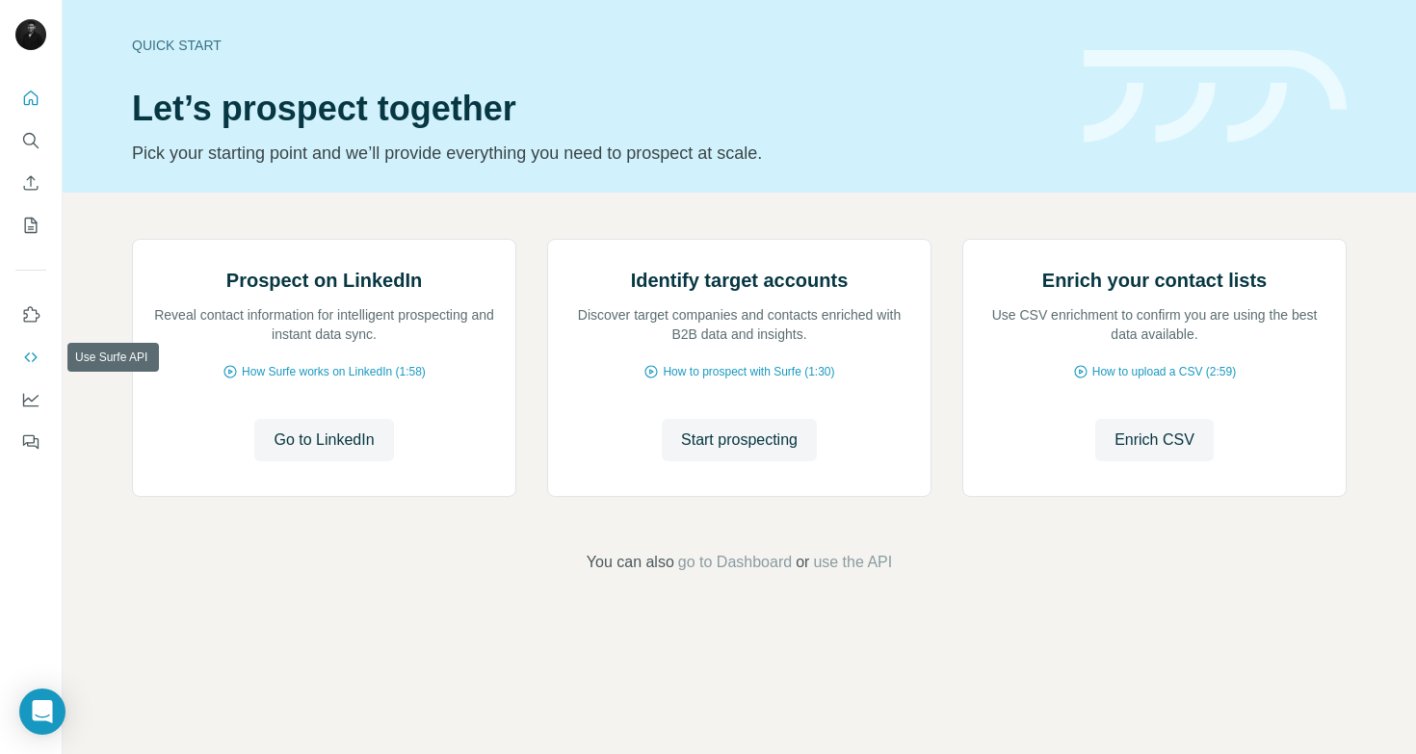
click at [26, 357] on icon "Use Surfe API" at bounding box center [30, 357] width 19 height 19
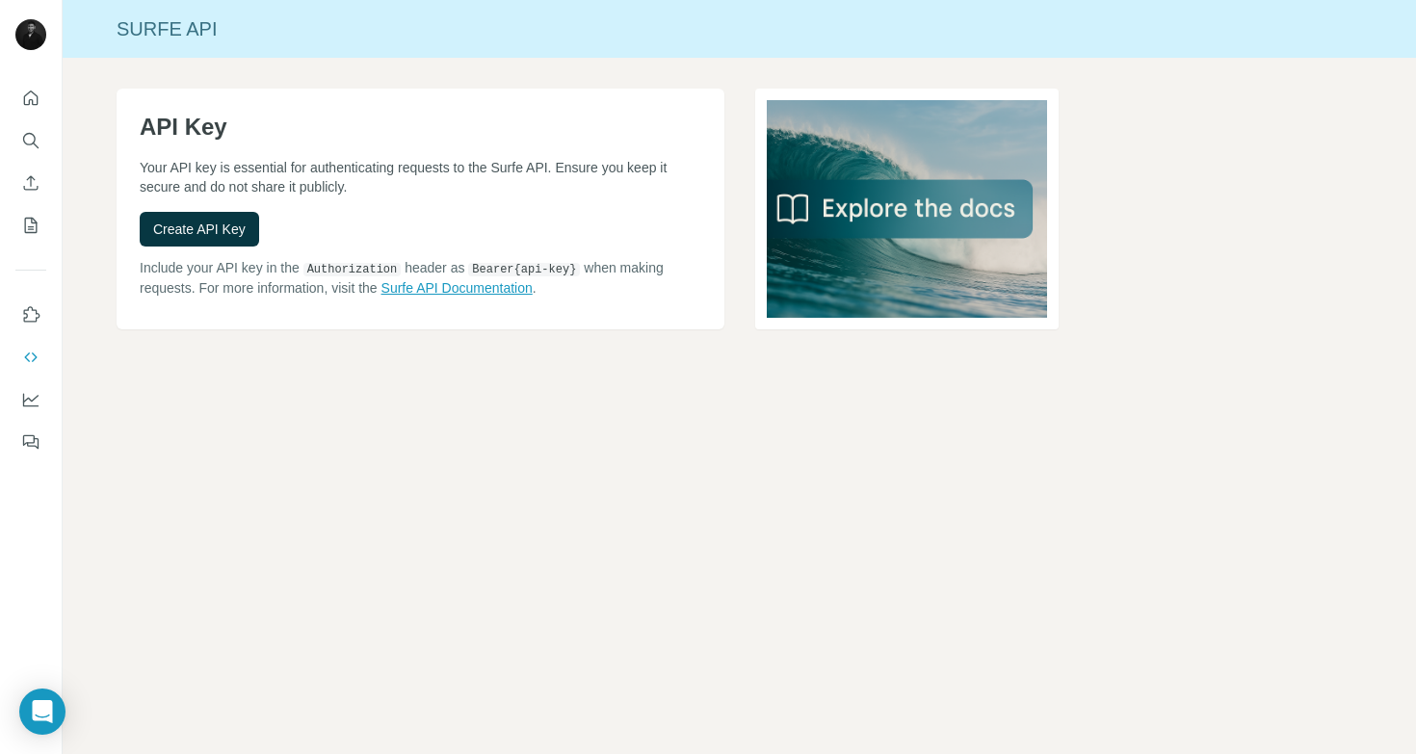
click at [515, 293] on link "Surfe API Documentation" at bounding box center [457, 287] width 151 height 15
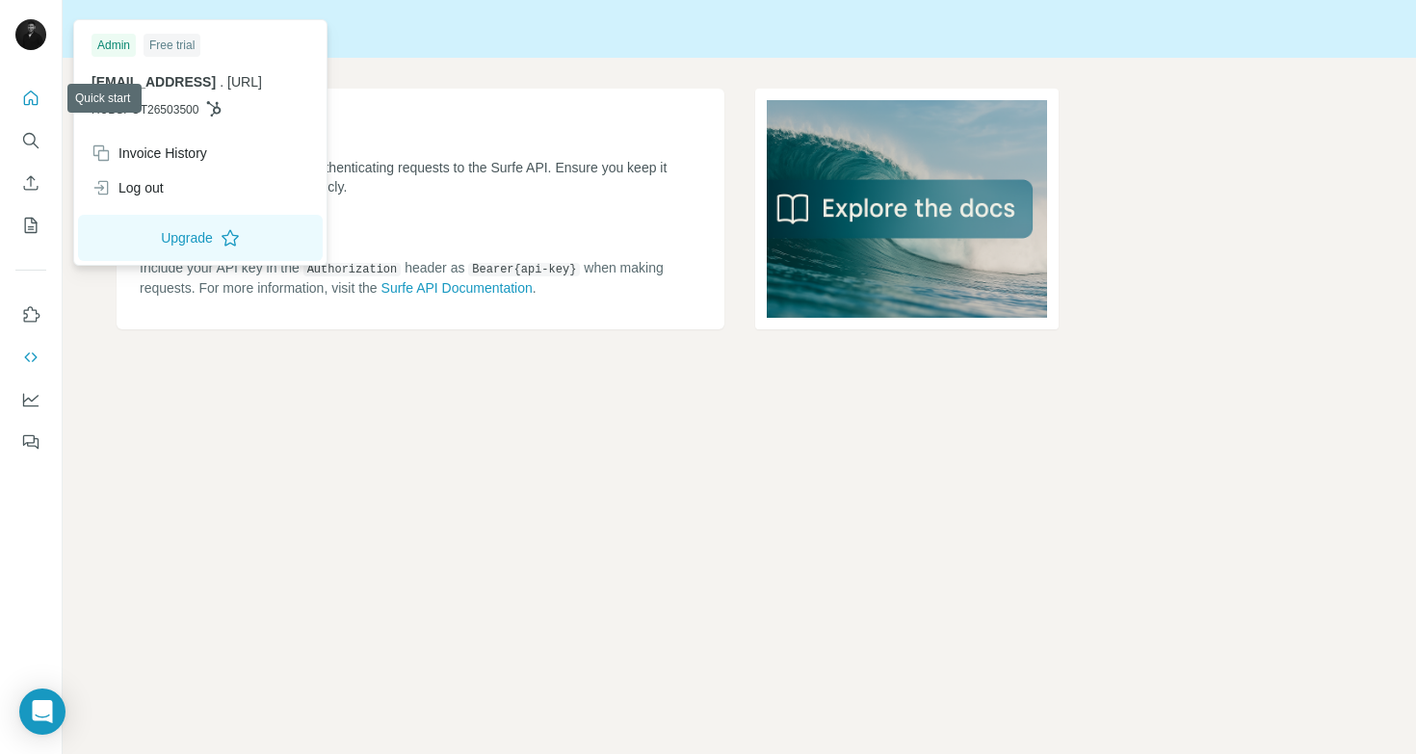
click at [24, 93] on icon "Quick start" at bounding box center [30, 98] width 19 height 19
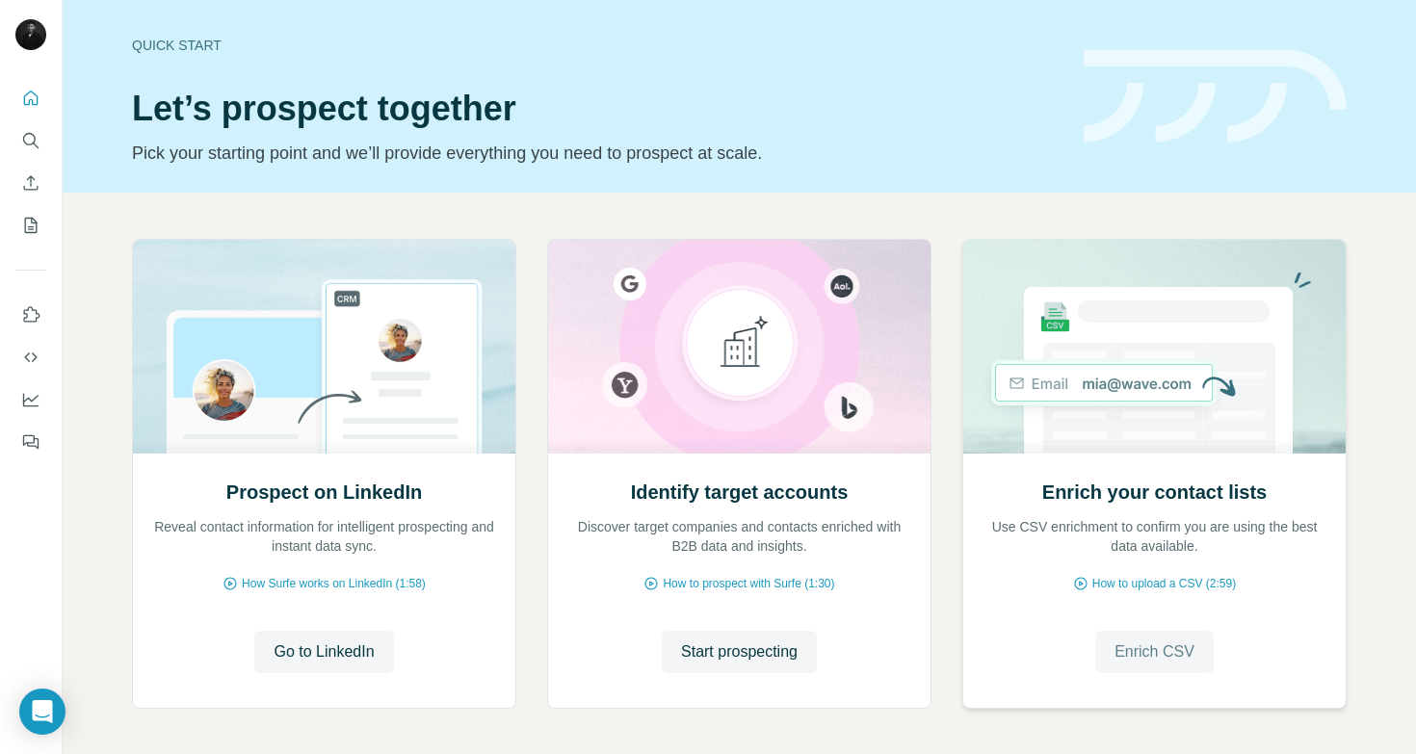
click at [1166, 654] on span "Enrich CSV" at bounding box center [1155, 652] width 80 height 23
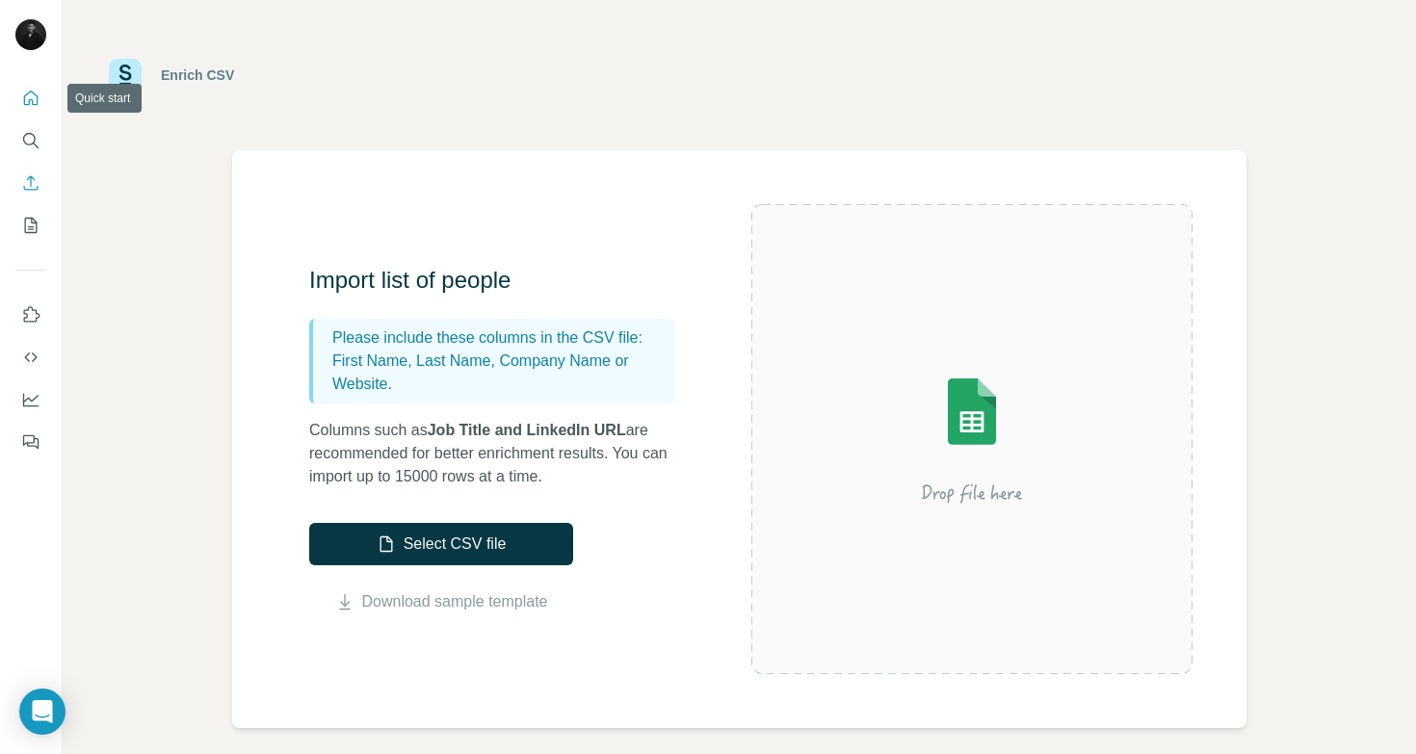
click at [45, 90] on button "Quick start" at bounding box center [30, 98] width 31 height 35
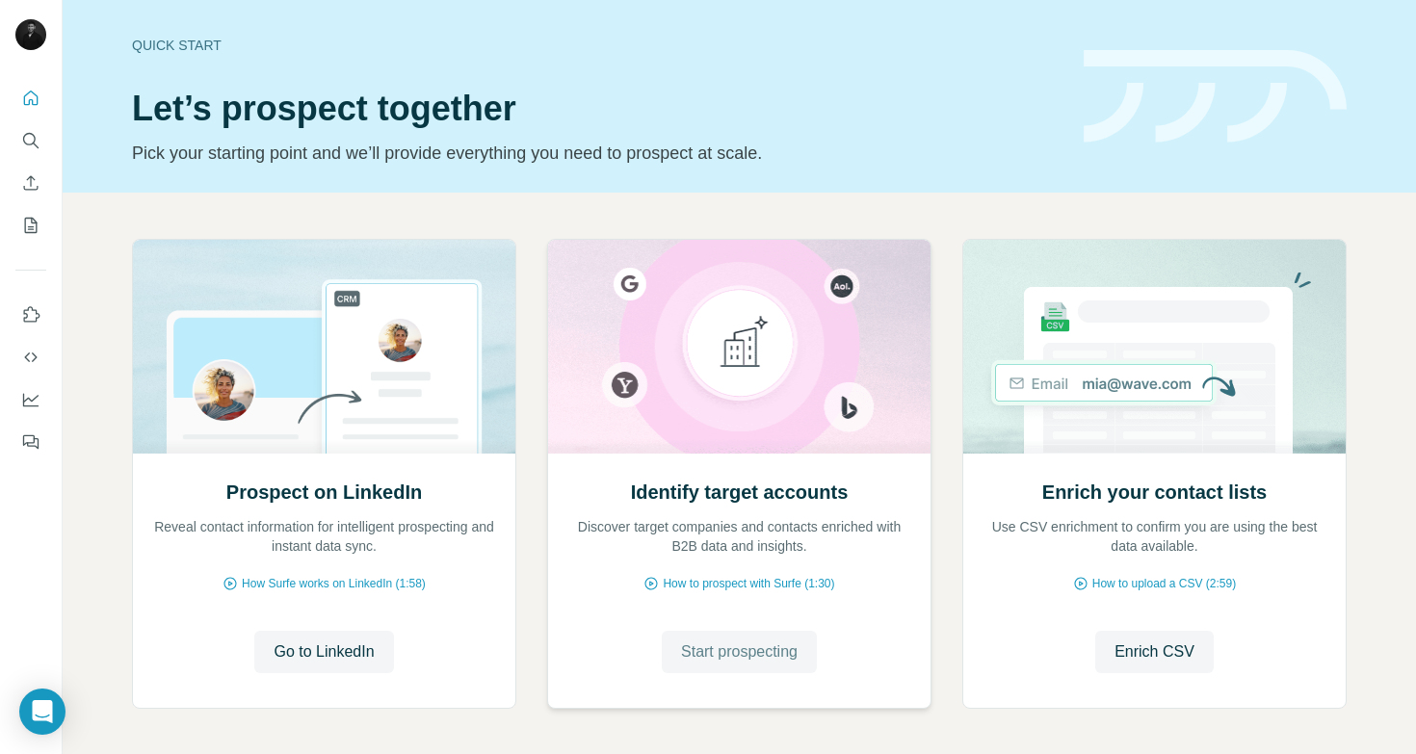
click at [767, 657] on span "Start prospecting" at bounding box center [739, 652] width 117 height 23
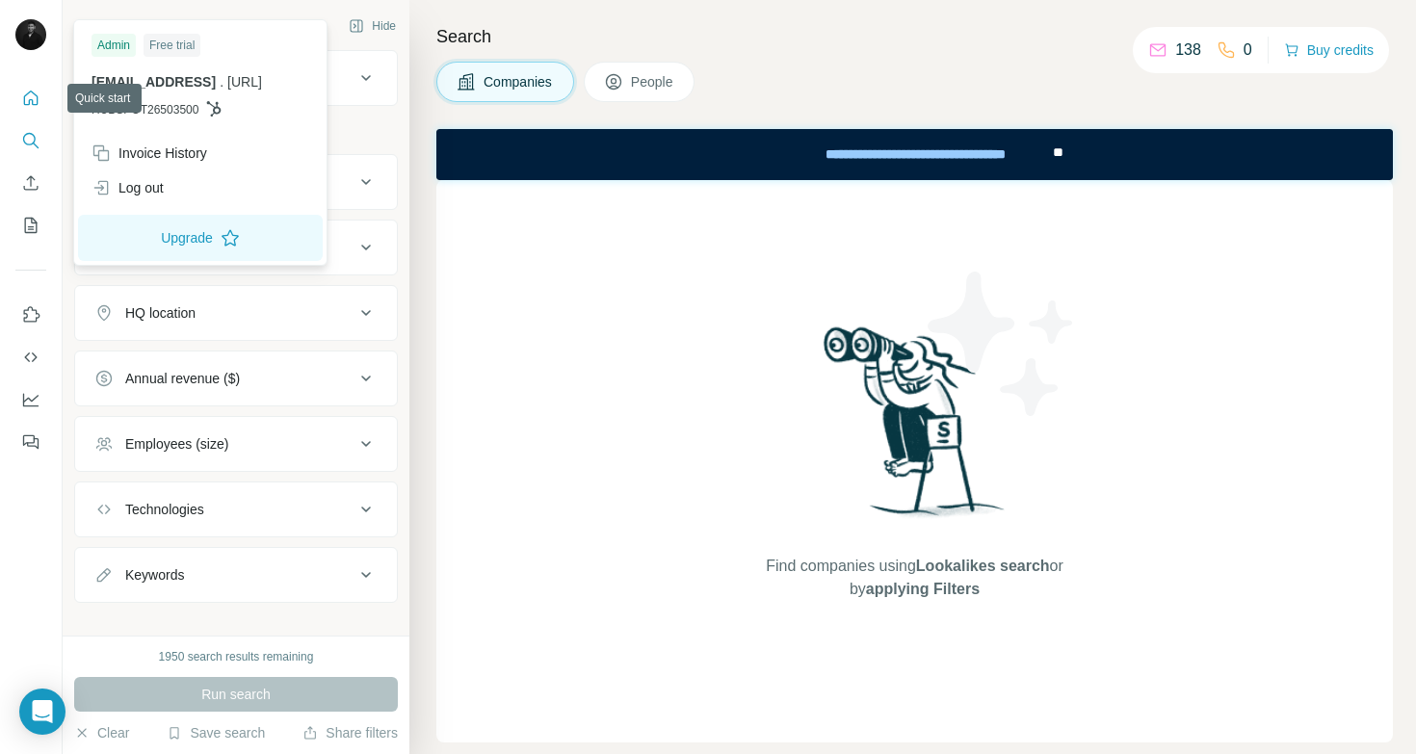
click at [25, 83] on button "Quick start" at bounding box center [30, 98] width 31 height 35
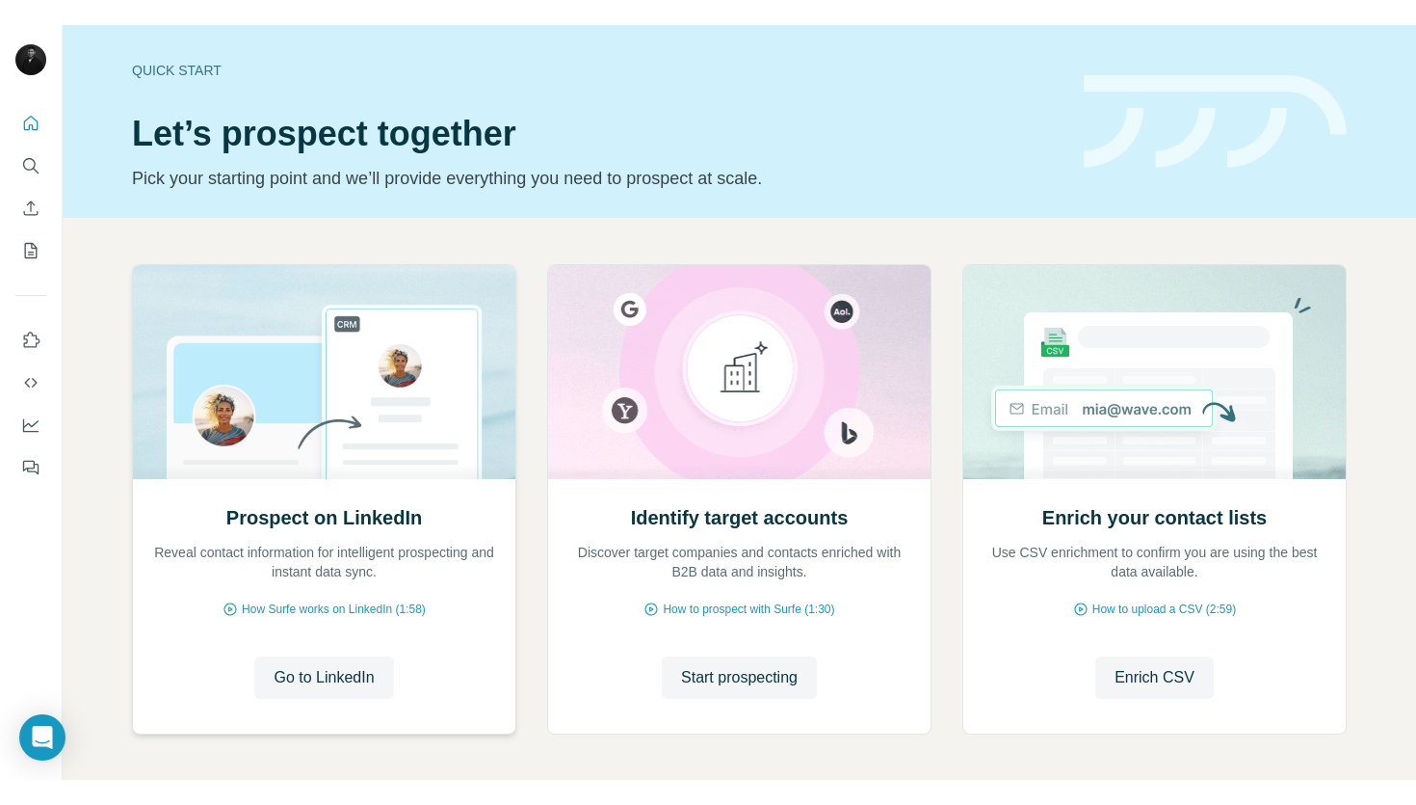
scroll to position [78, 0]
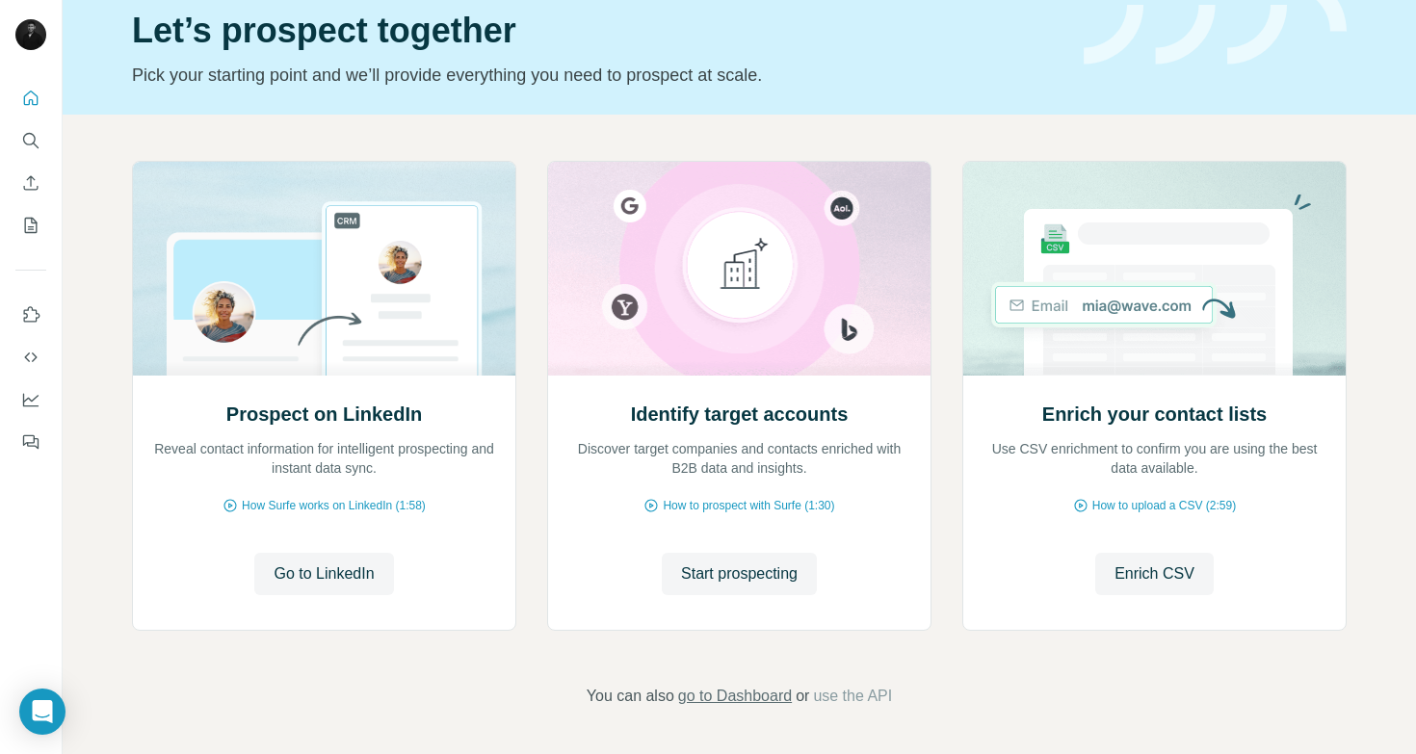
click at [712, 700] on span "go to Dashboard" at bounding box center [735, 696] width 114 height 23
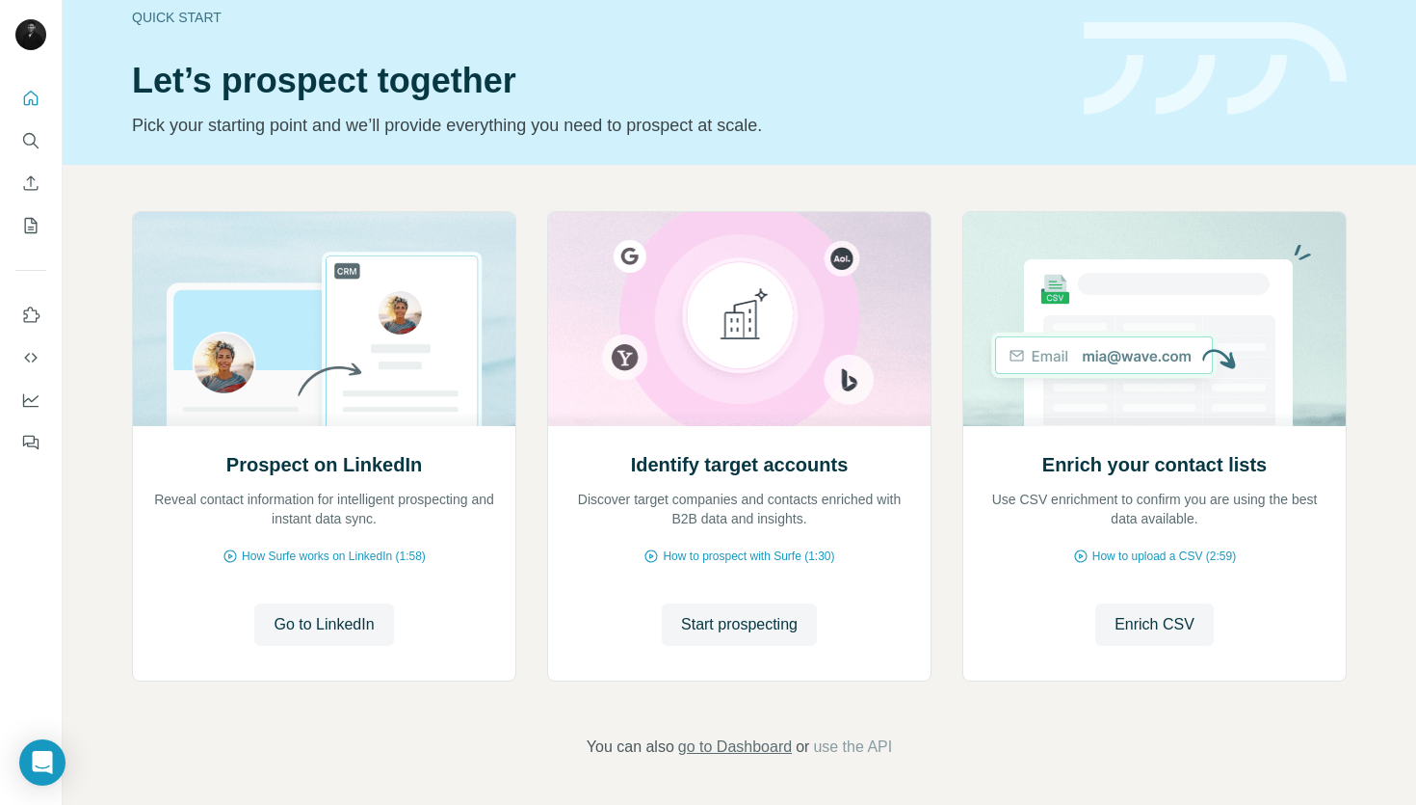
scroll to position [28, 0]
